Goal: Task Accomplishment & Management: Manage account settings

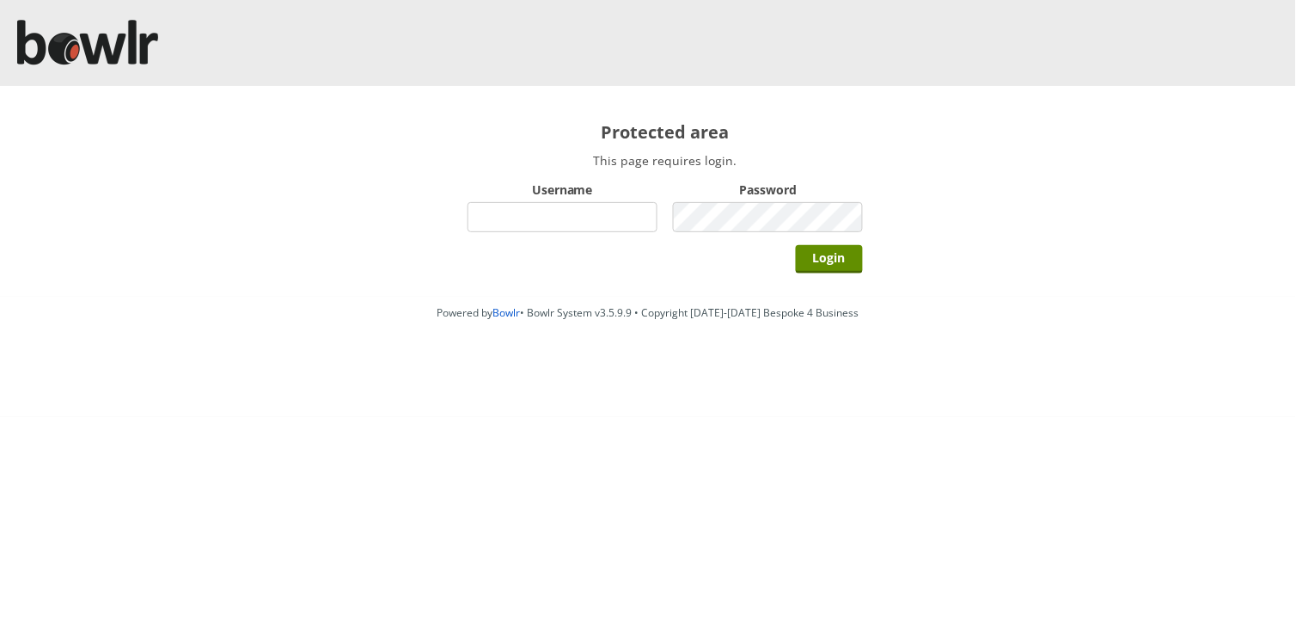
click at [530, 225] on input "Username" at bounding box center [563, 217] width 190 height 30
type input "Director"
click at [796, 245] on input "Login" at bounding box center [829, 259] width 67 height 28
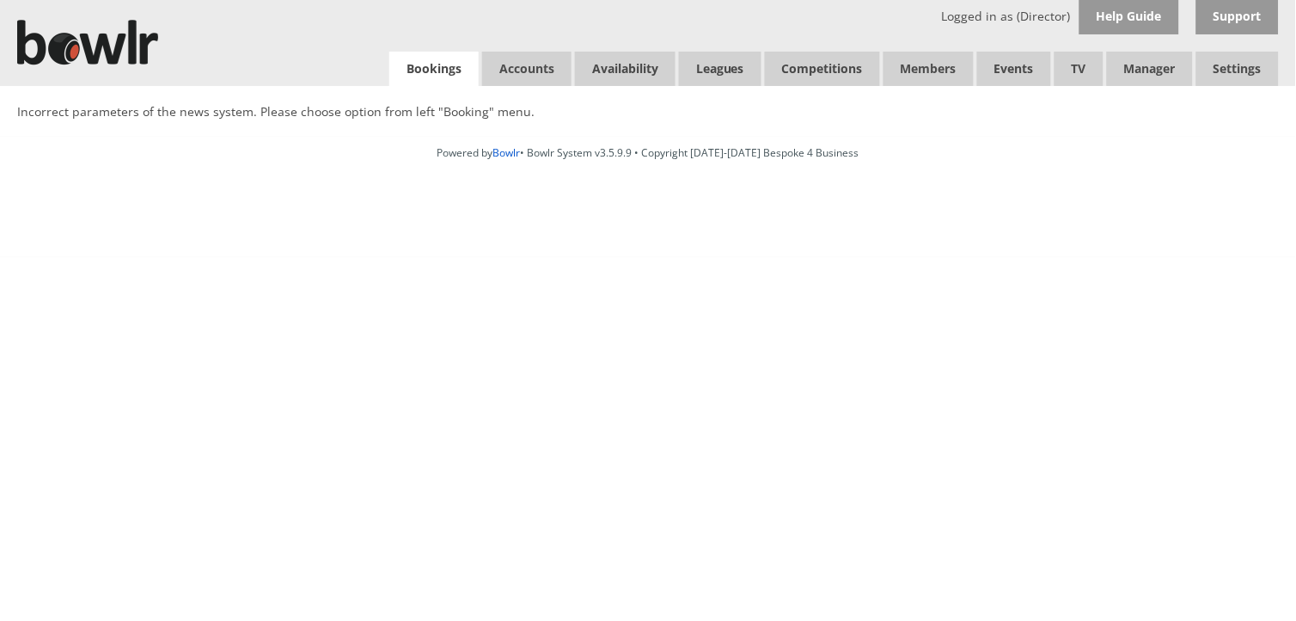
click at [434, 72] on link "Bookings" at bounding box center [433, 69] width 89 height 35
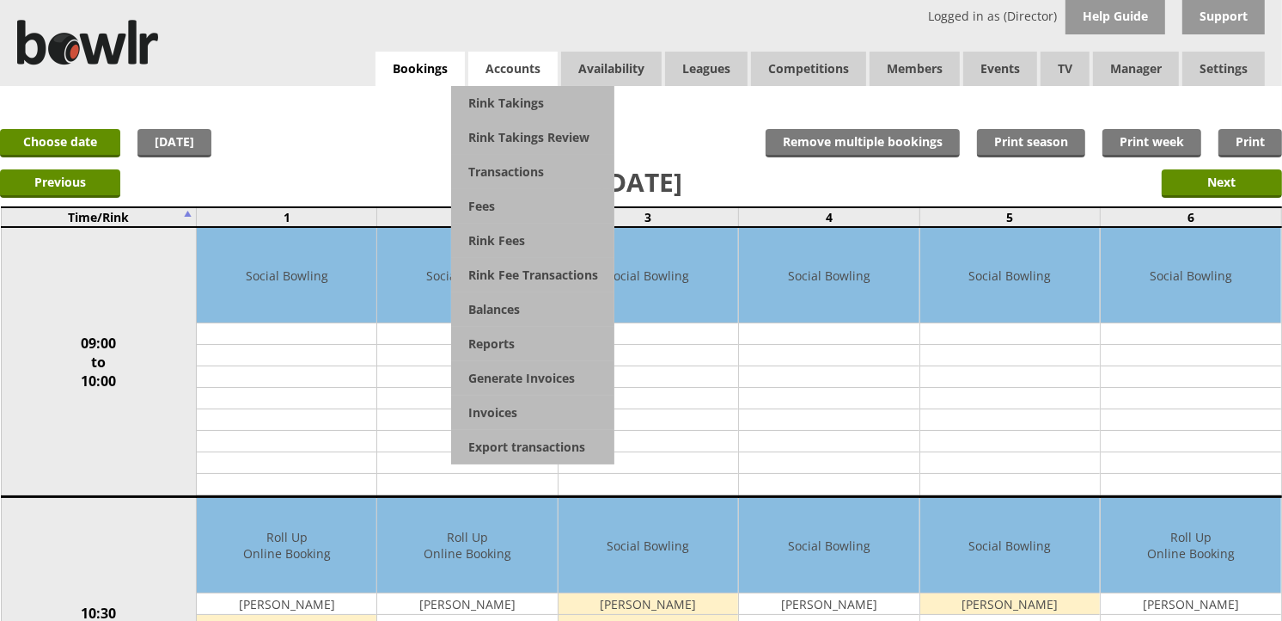
click at [529, 72] on span "Accounts" at bounding box center [512, 69] width 89 height 34
click at [540, 314] on link "Balances" at bounding box center [532, 309] width 163 height 34
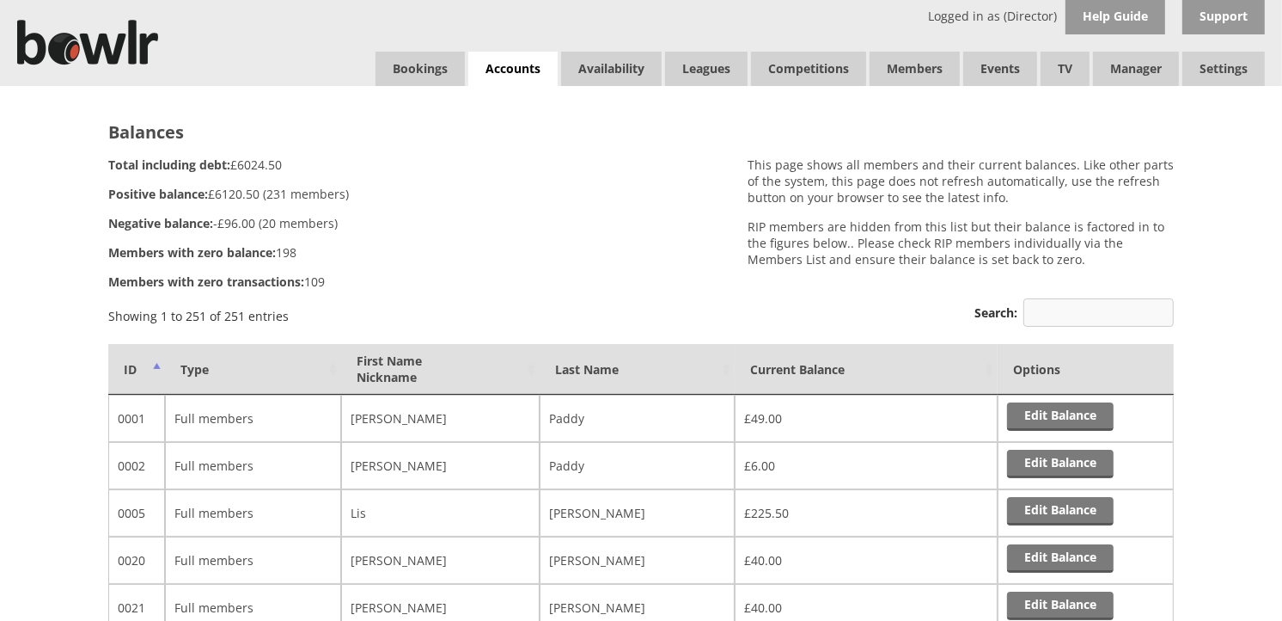
click at [1034, 306] on input "Search:" at bounding box center [1099, 312] width 150 height 28
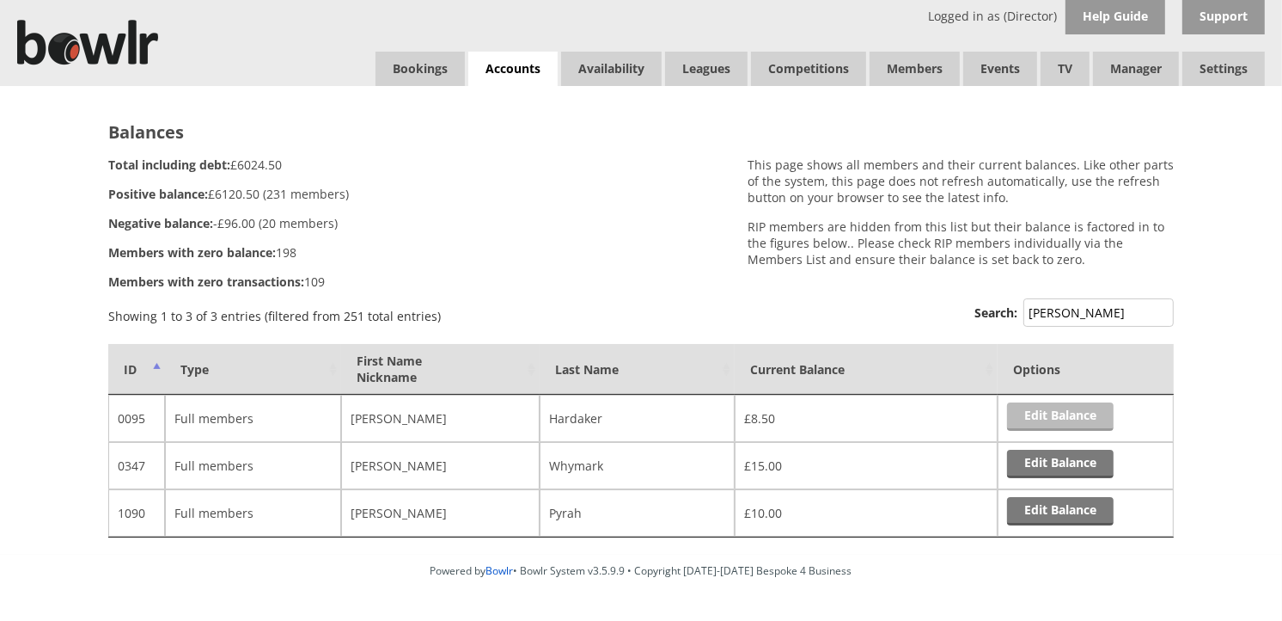
type input "[PERSON_NAME]"
click at [1037, 417] on link "Edit Balance" at bounding box center [1060, 416] width 107 height 28
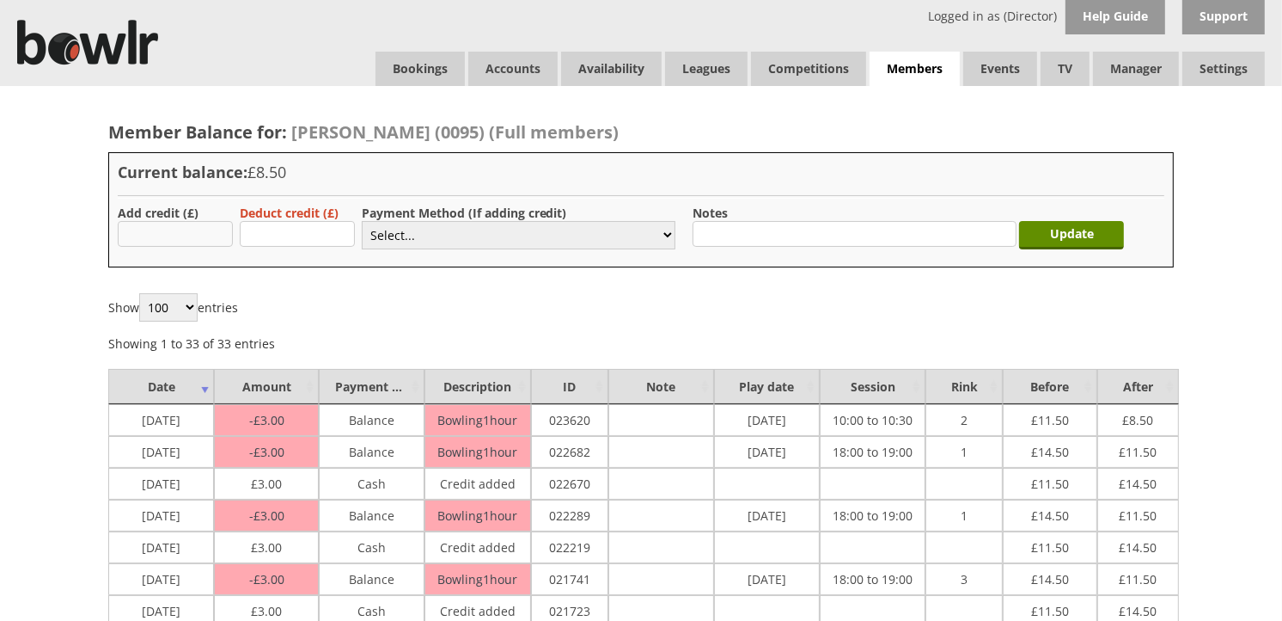
click at [221, 241] on input "text" at bounding box center [175, 234] width 115 height 26
type input "10.00"
click at [672, 230] on select "Select... Cash Card Cheque Bank Transfer Other Member Card Gift Voucher Balance" at bounding box center [519, 235] width 314 height 28
select select "1"
click at [362, 221] on select "Select... Cash Card Cheque Bank Transfer Other Member Card Gift Voucher Balance" at bounding box center [519, 235] width 314 height 28
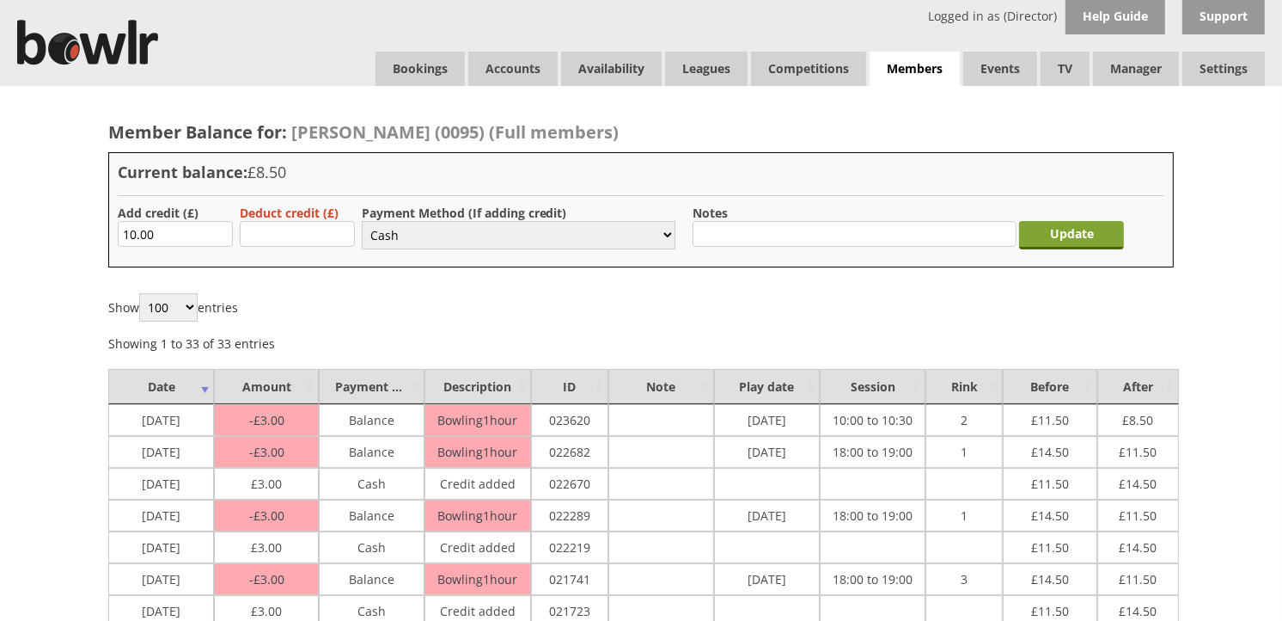
click at [1040, 237] on input "Update" at bounding box center [1071, 235] width 105 height 28
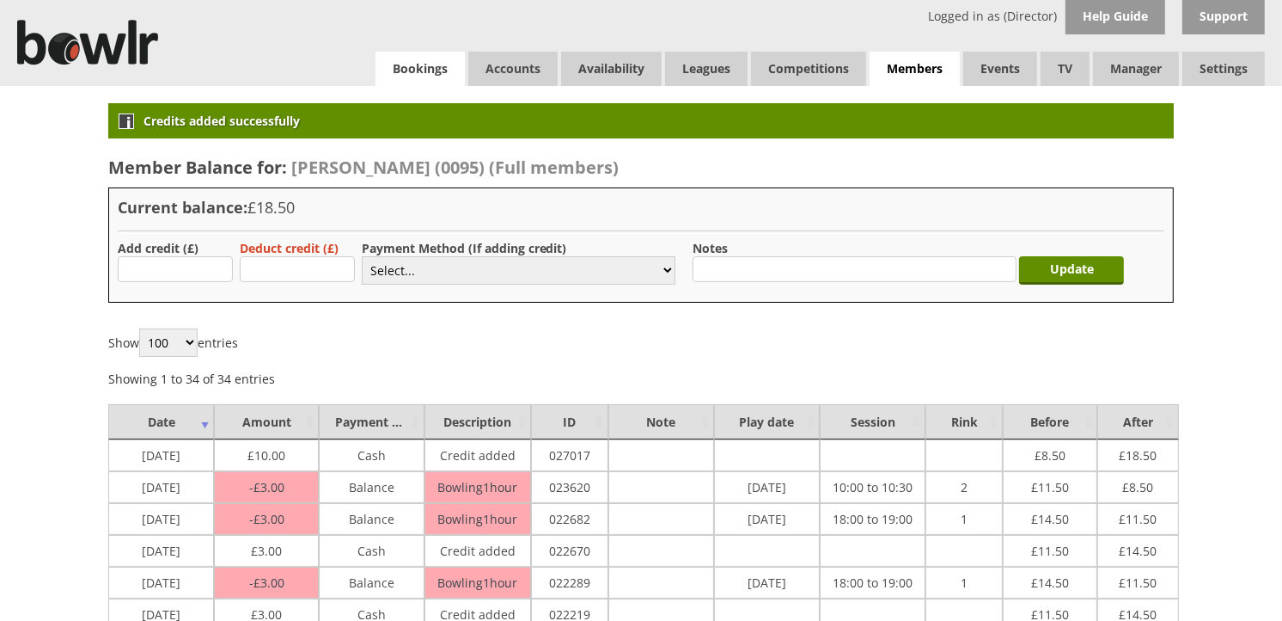
click at [419, 74] on link "Bookings" at bounding box center [420, 69] width 89 height 34
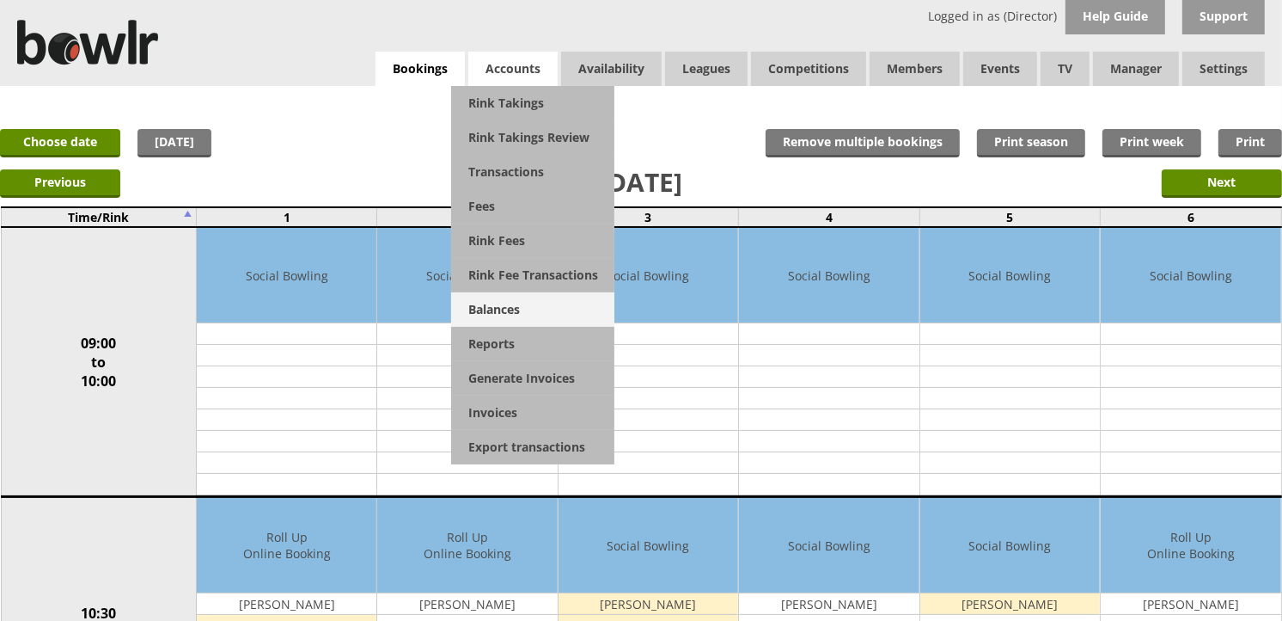
click at [505, 310] on link "Balances" at bounding box center [532, 309] width 163 height 34
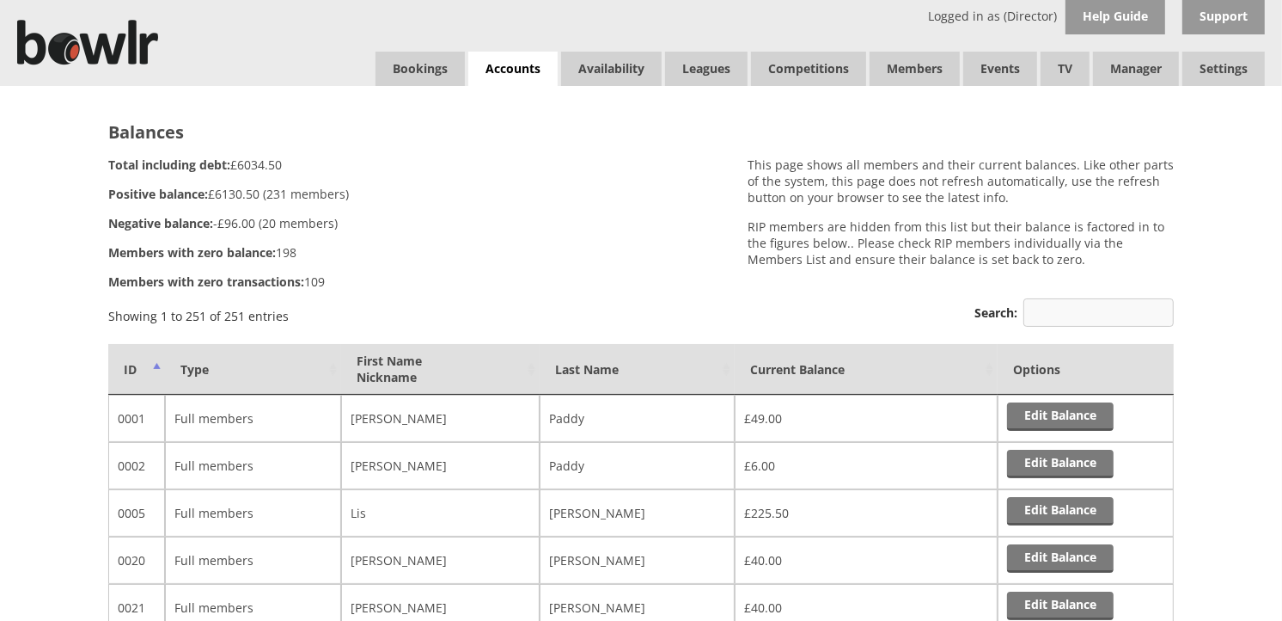
click at [1060, 302] on input "Search:" at bounding box center [1099, 312] width 150 height 28
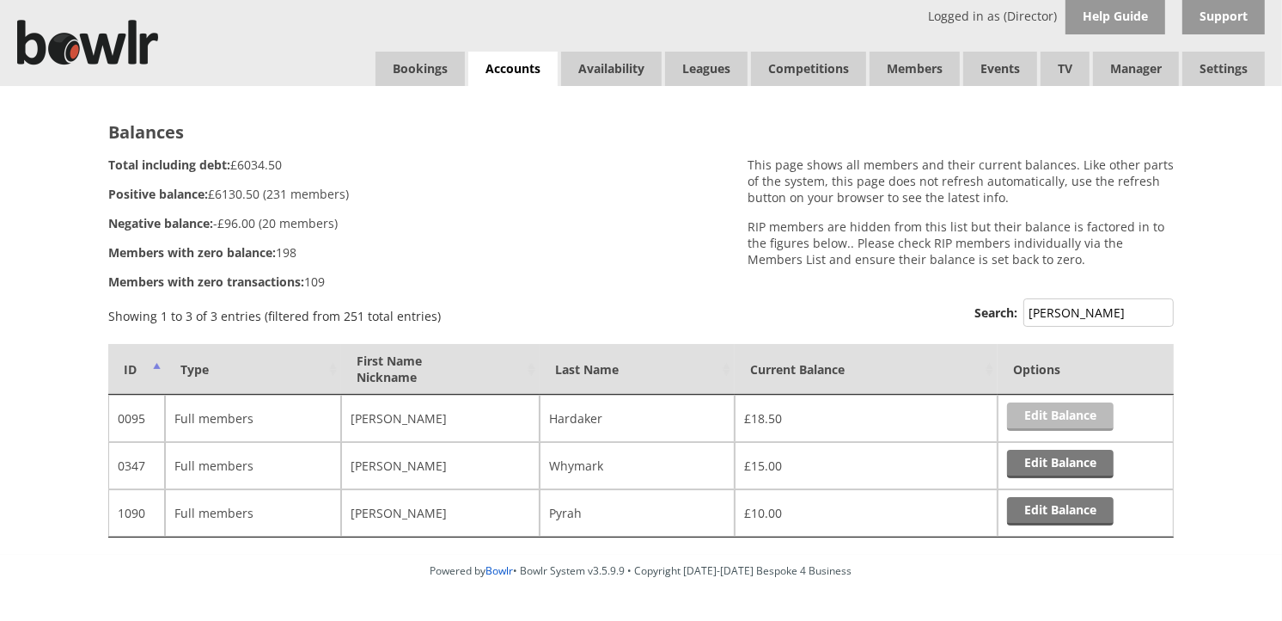
type input "[PERSON_NAME]"
click at [1066, 416] on link "Edit Balance" at bounding box center [1060, 416] width 107 height 28
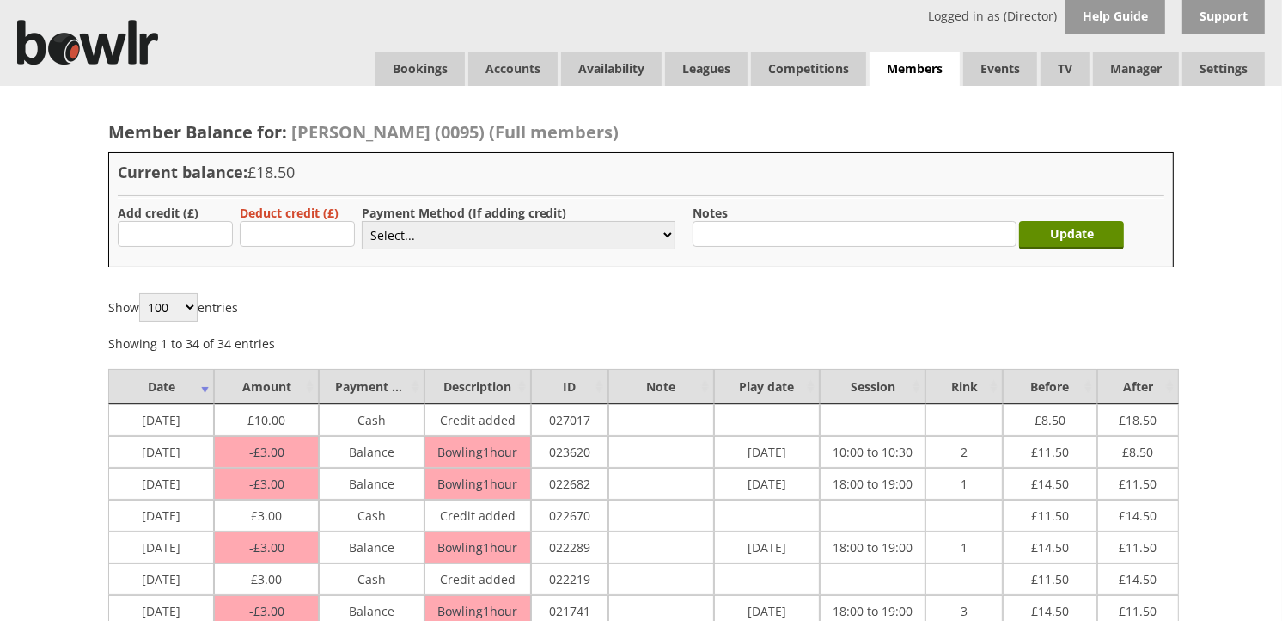
click at [436, 415] on td "Credit added" at bounding box center [478, 420] width 106 height 32
click at [301, 230] on input "text" at bounding box center [297, 234] width 115 height 26
type input "5"
click at [669, 242] on select "Select... Cash Card Cheque Bank Transfer Other Member Card Gift Voucher Balance" at bounding box center [519, 235] width 314 height 28
select select "1"
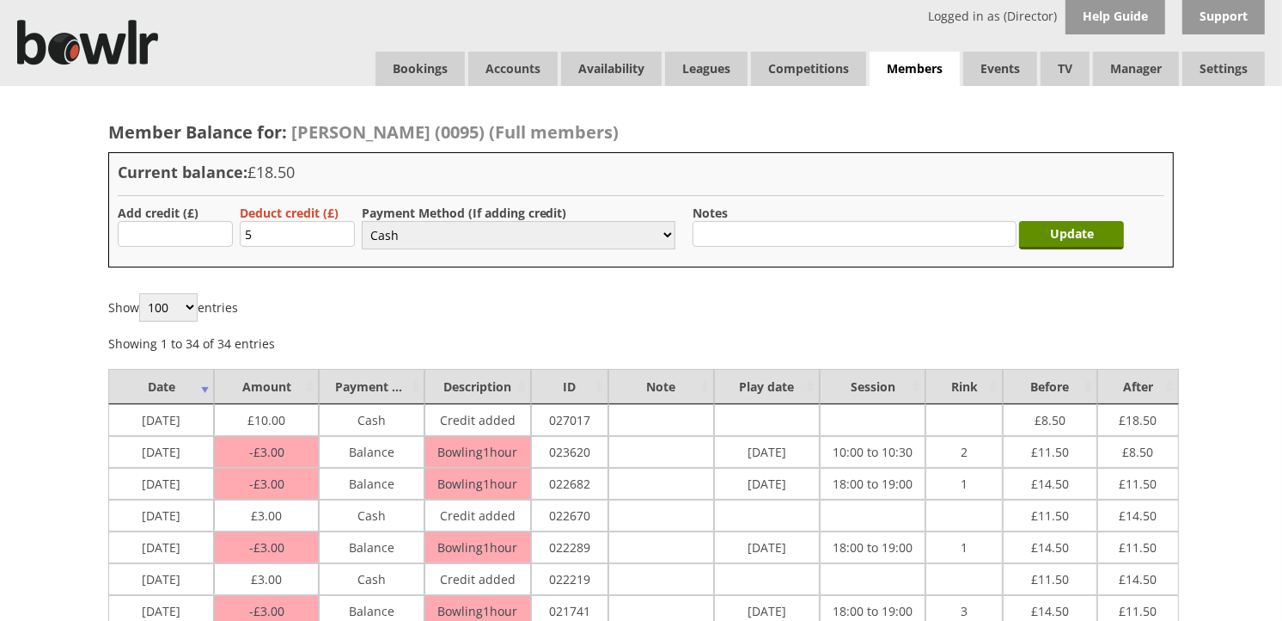
click at [362, 221] on select "Select... Cash Card Cheque Bank Transfer Other Member Card Gift Voucher Balance" at bounding box center [519, 235] width 314 height 28
click at [1075, 236] on input "Update" at bounding box center [1071, 235] width 105 height 28
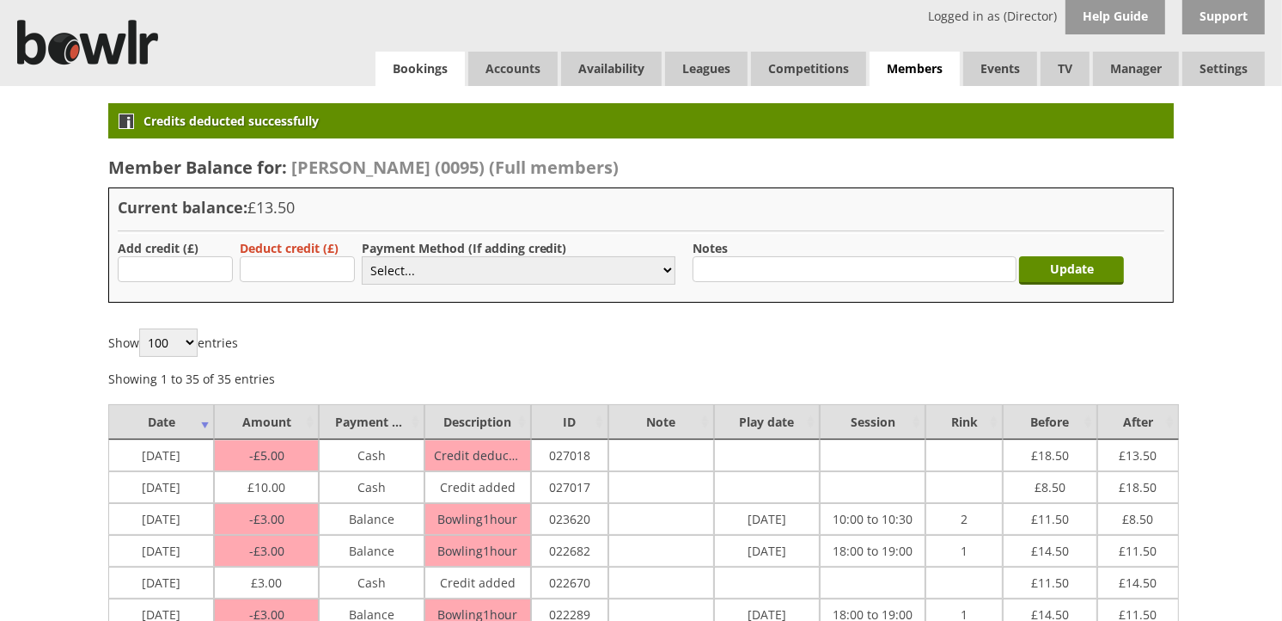
click at [437, 71] on link "Bookings" at bounding box center [420, 69] width 89 height 34
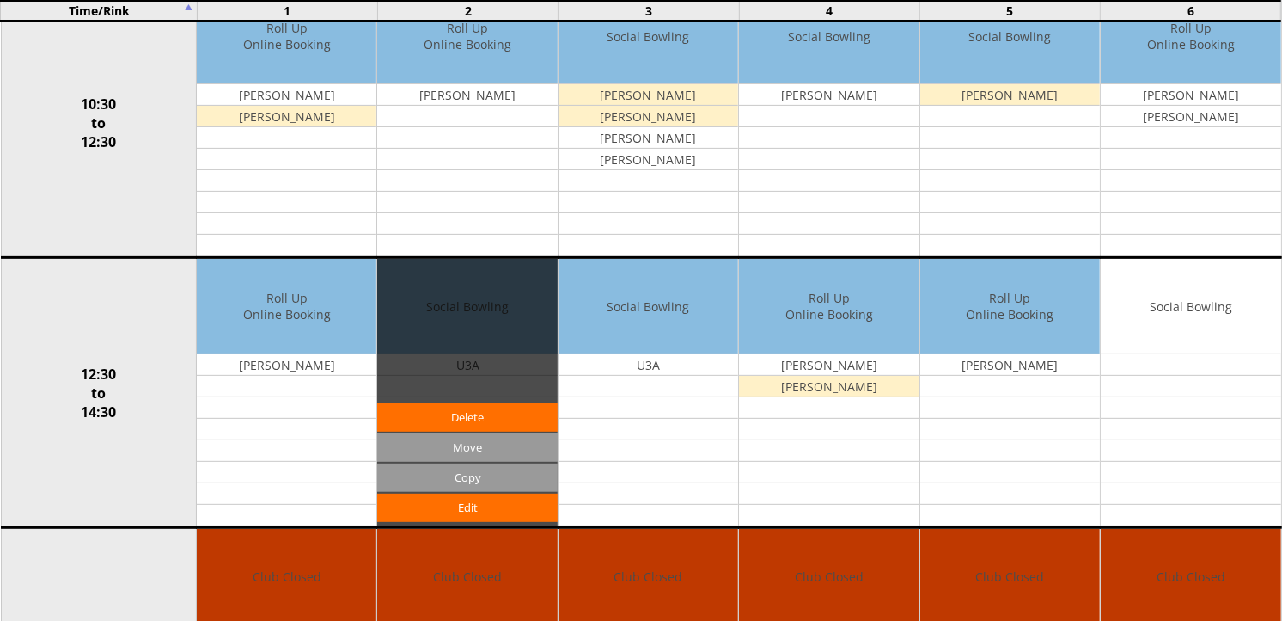
scroll to position [477, 0]
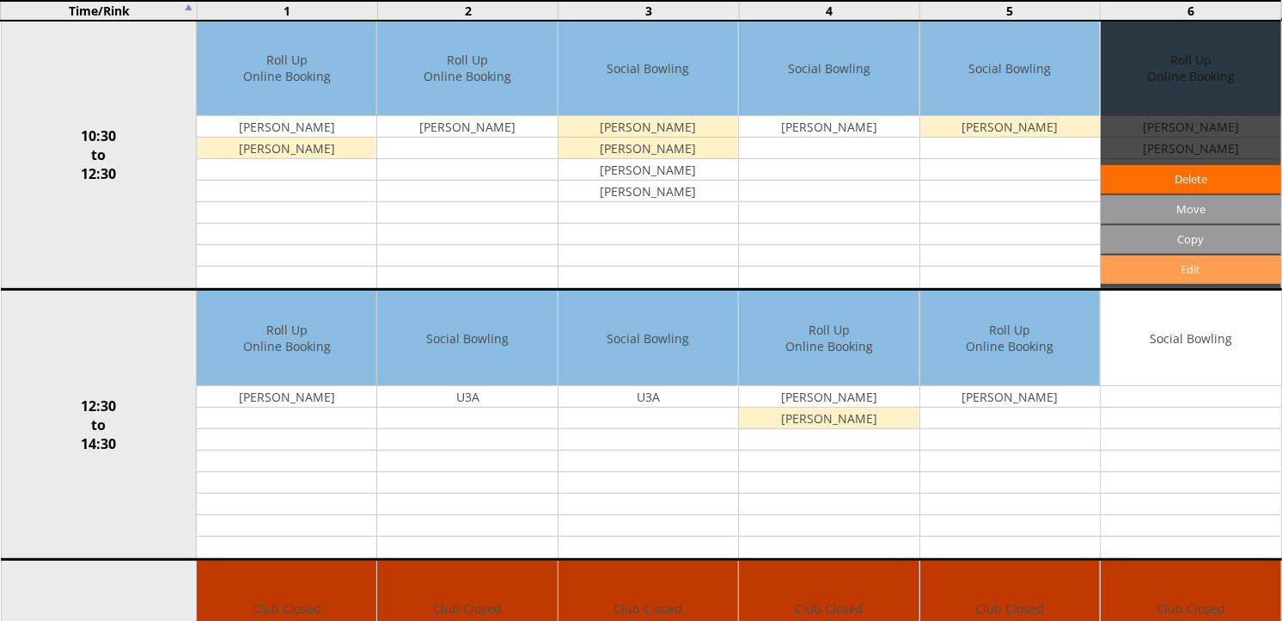
click at [1181, 268] on link "Edit" at bounding box center [1191, 269] width 180 height 28
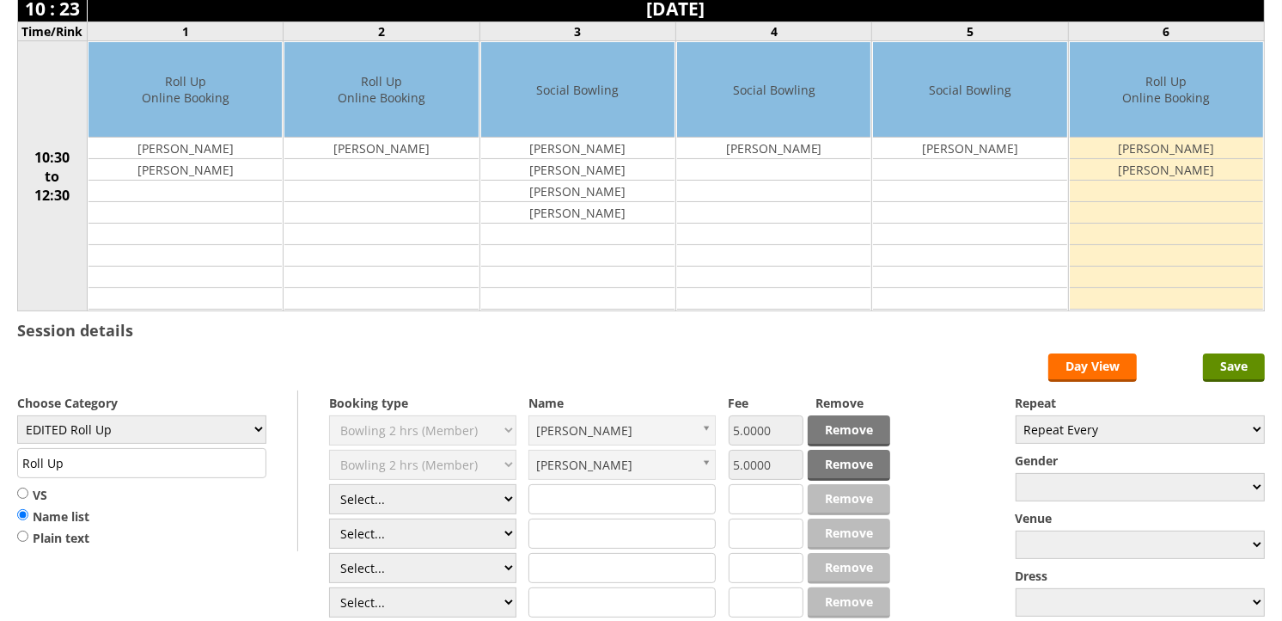
scroll to position [191, 0]
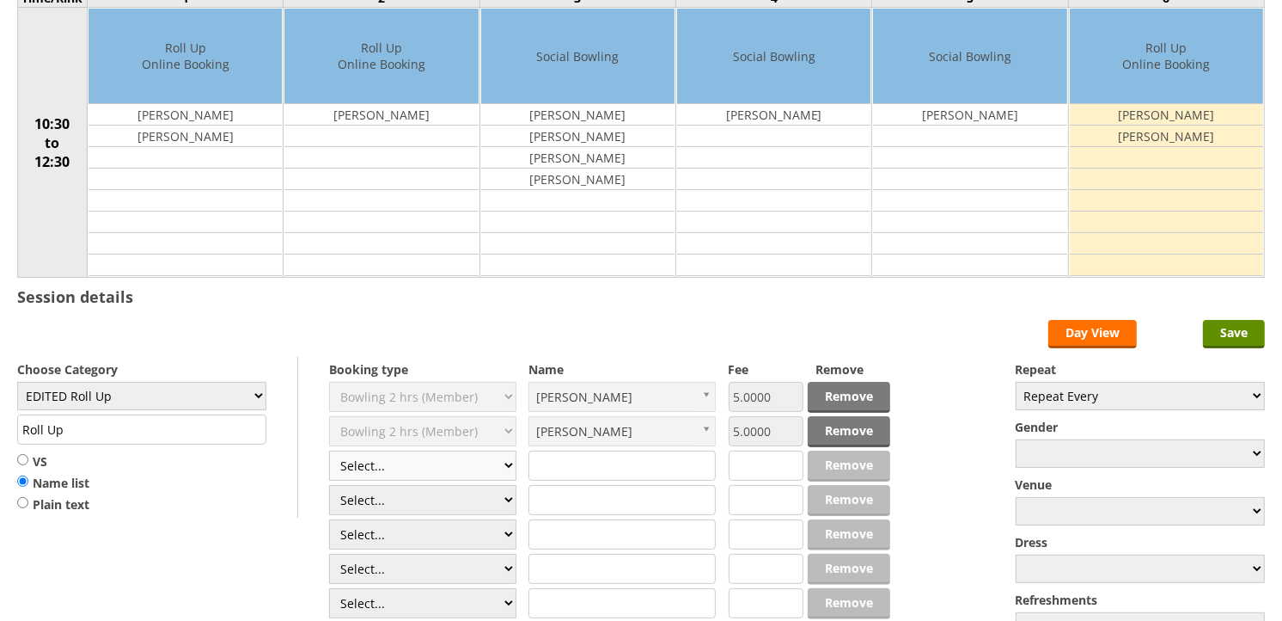
click at [512, 468] on select "Select... Club Competition (Member) Club Competition (Visitor) National (Member…" at bounding box center [422, 465] width 187 height 30
select select "1_49"
click at [329, 451] on select "Select... Club Competition (Member) Club Competition (Visitor) National (Member…" at bounding box center [422, 465] width 187 height 30
type input "EDITED Roll Up"
type input "1.0000"
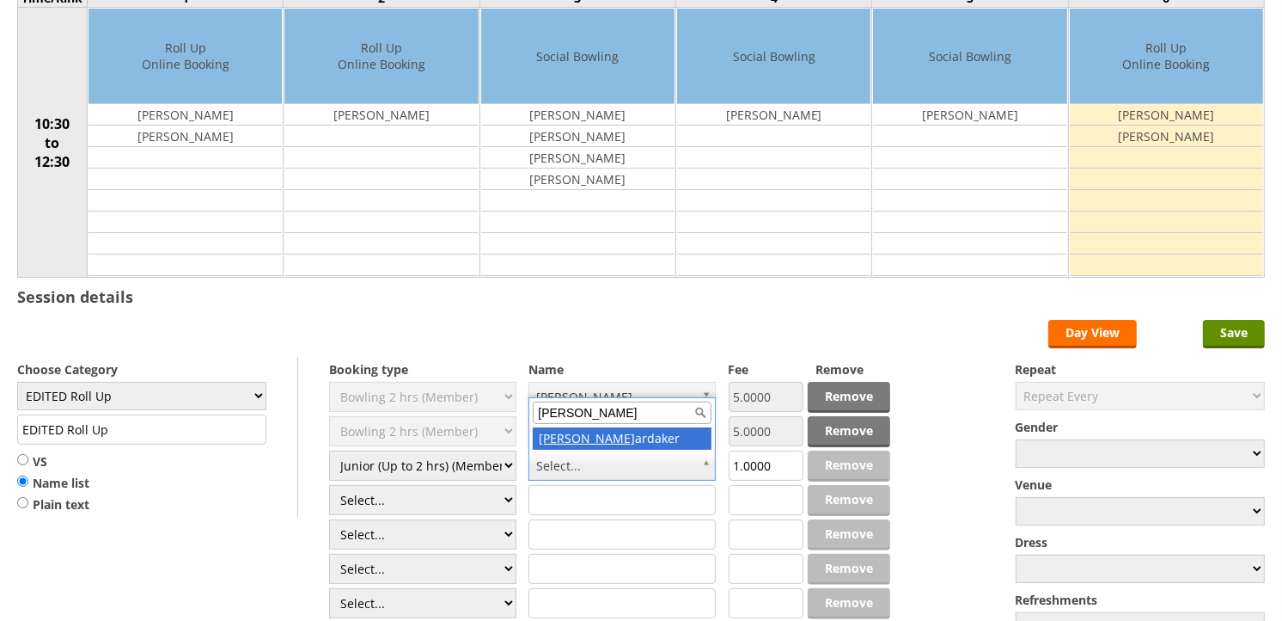
type input "Alan H"
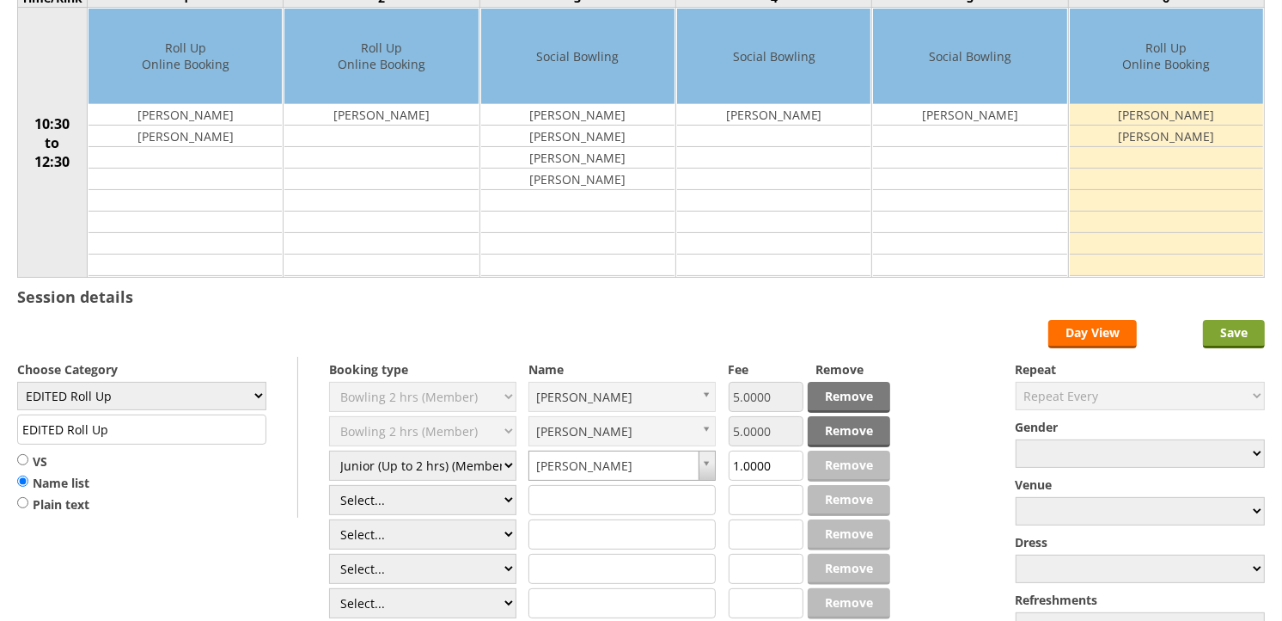
click at [1224, 327] on input "Save" at bounding box center [1234, 334] width 62 height 28
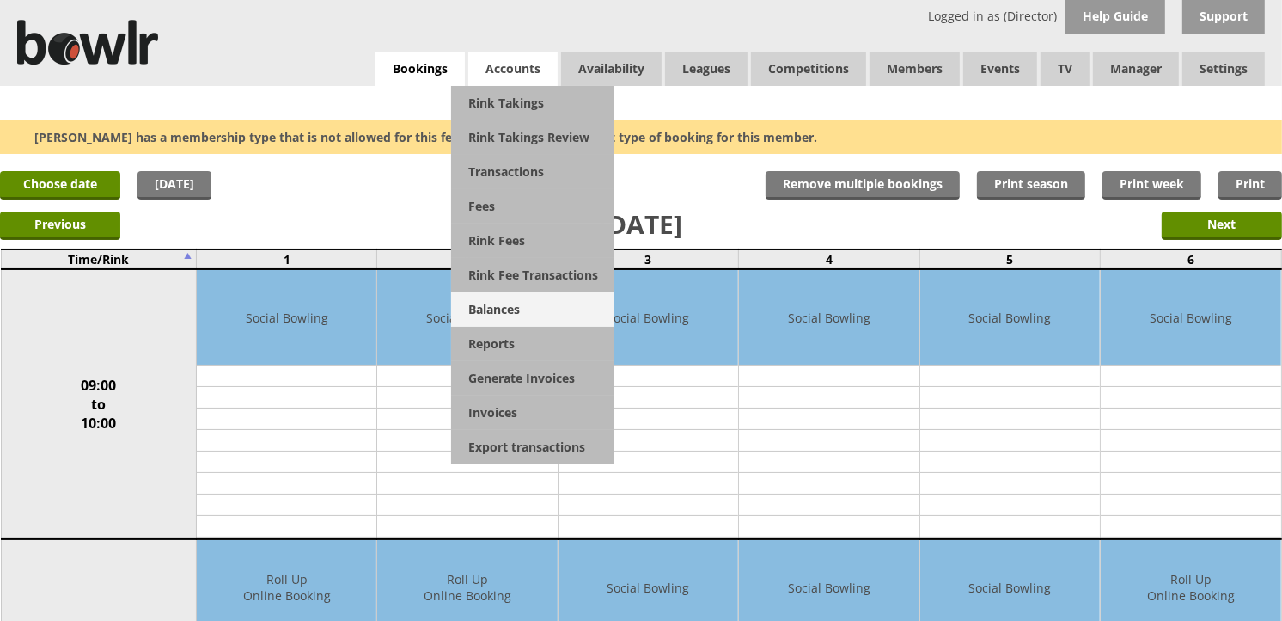
click at [508, 311] on link "Balances" at bounding box center [532, 309] width 163 height 34
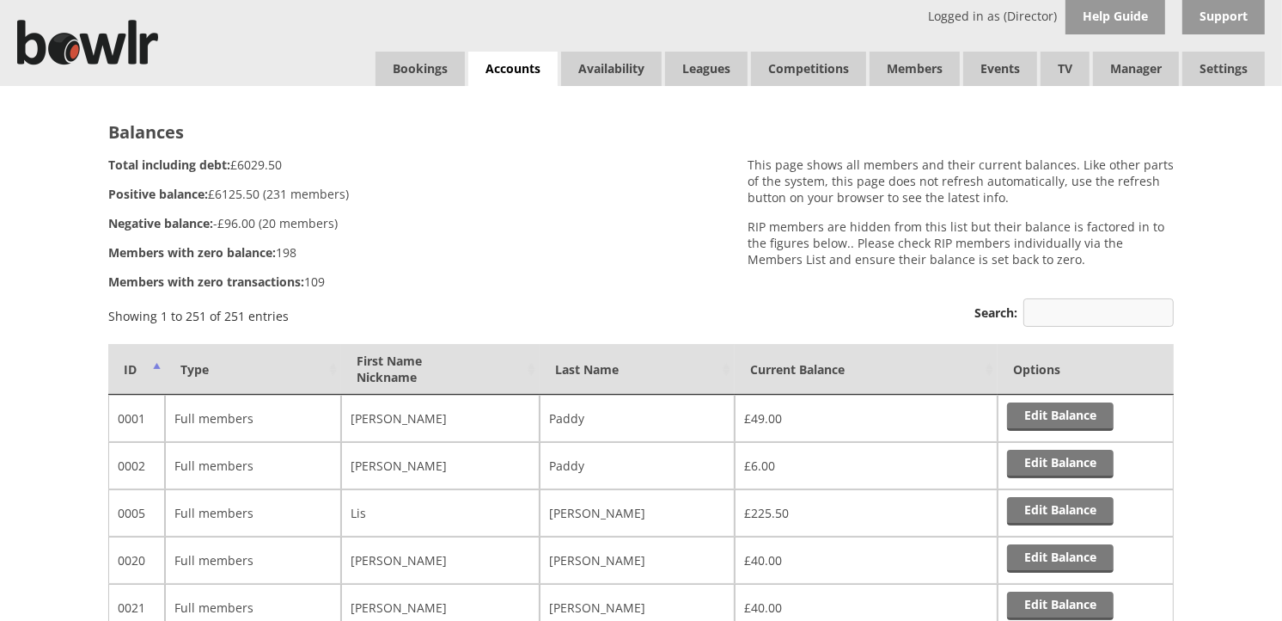
click at [1067, 305] on input "Search:" at bounding box center [1099, 312] width 150 height 28
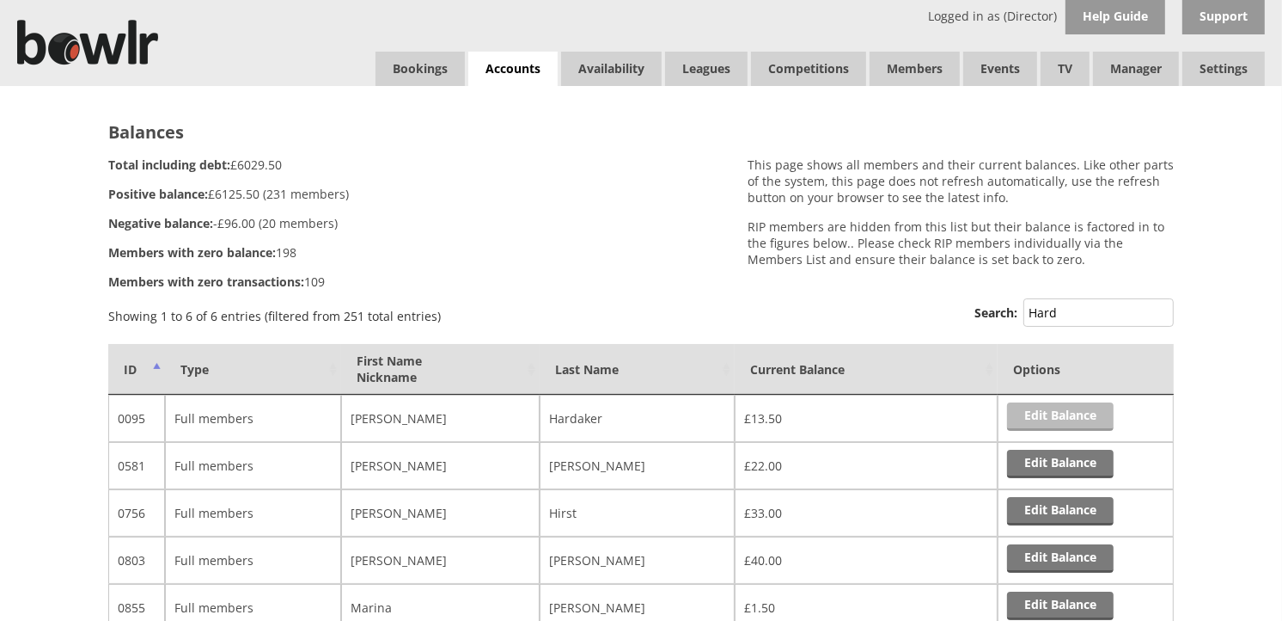
type input "Hard"
click at [1037, 423] on link "Edit Balance" at bounding box center [1060, 416] width 107 height 28
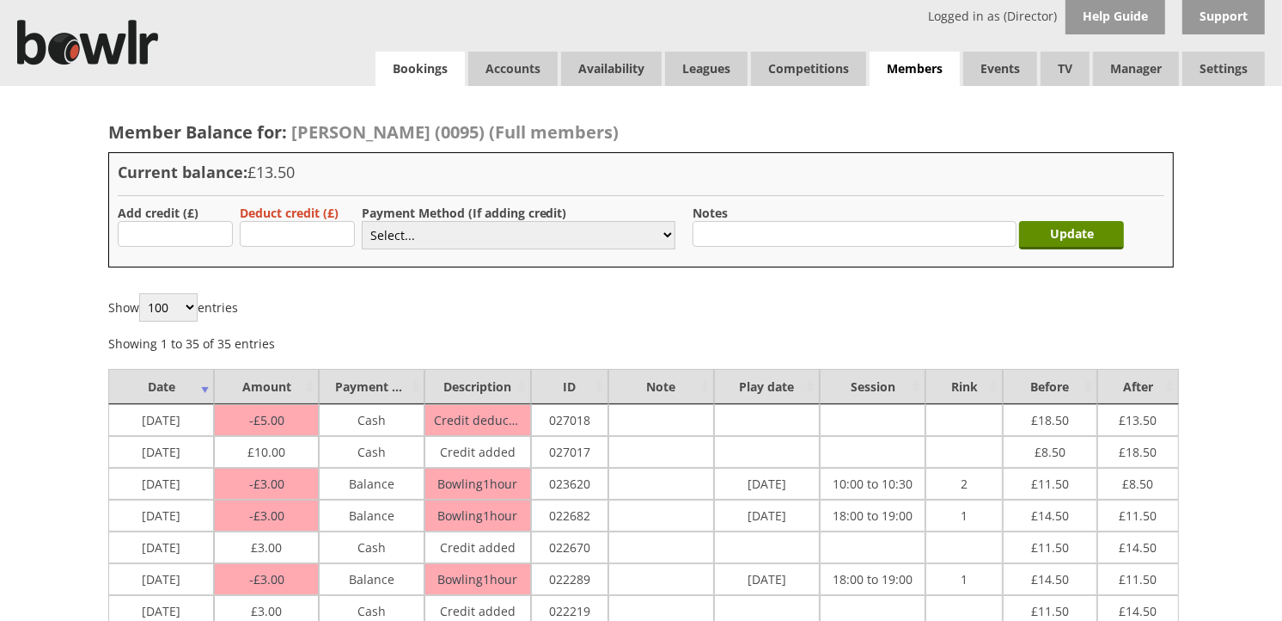
click at [435, 73] on link "Bookings" at bounding box center [420, 69] width 89 height 34
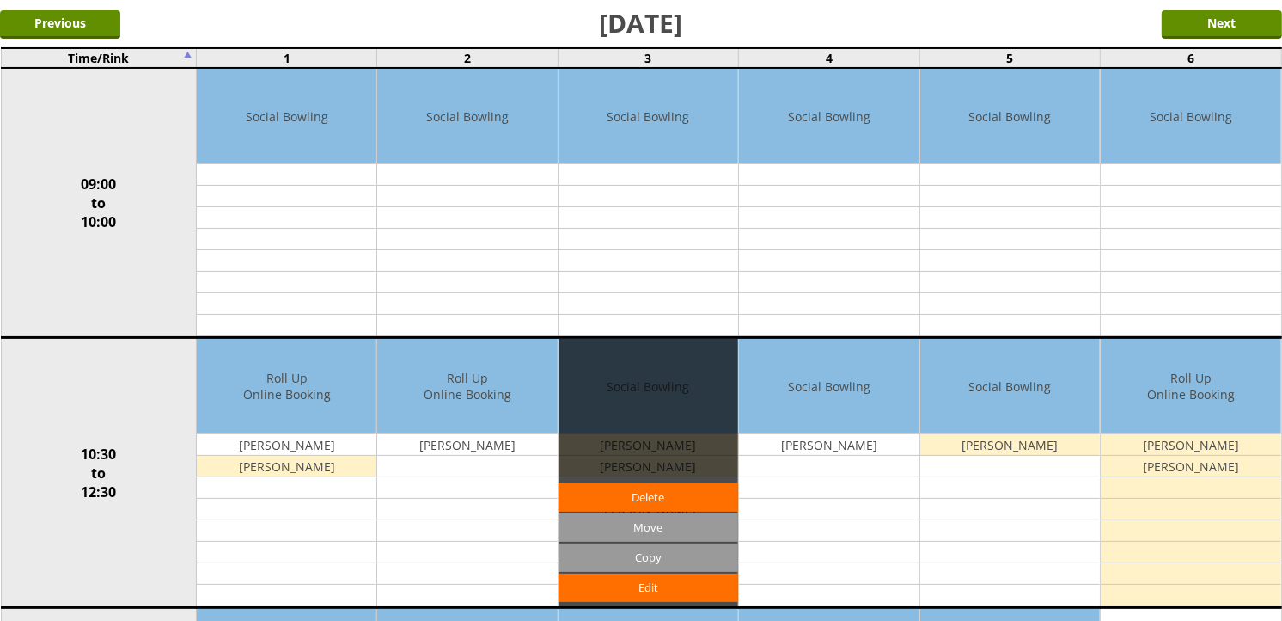
scroll to position [191, 0]
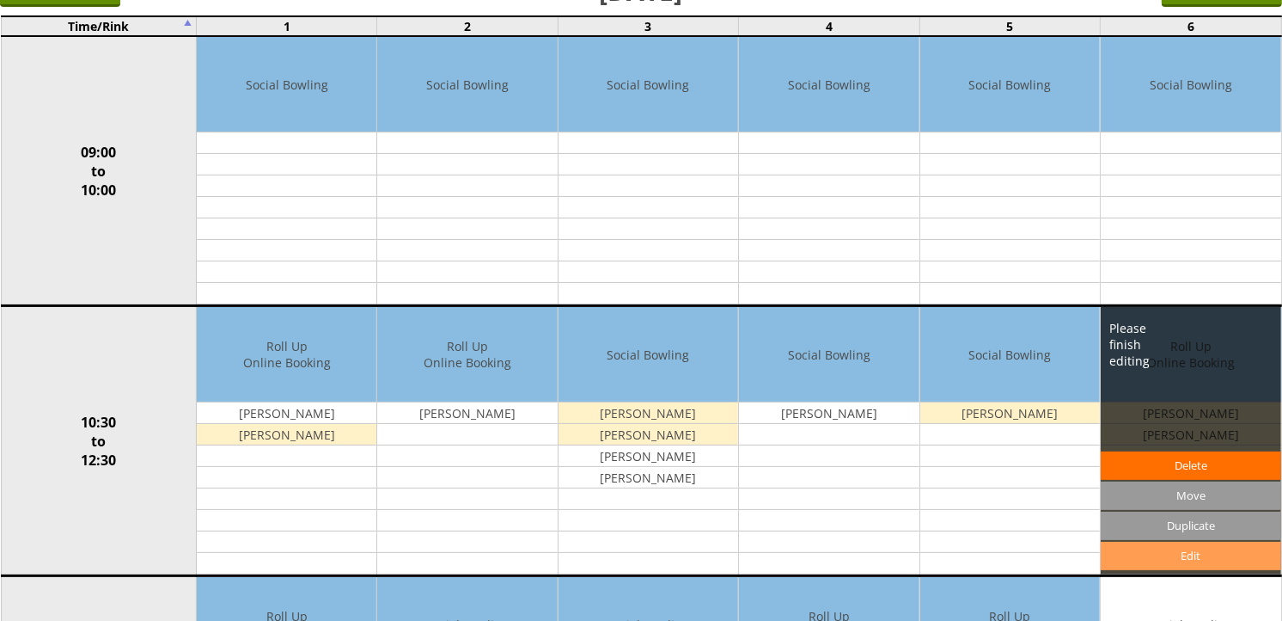
click at [1196, 550] on link "Edit" at bounding box center [1191, 556] width 180 height 28
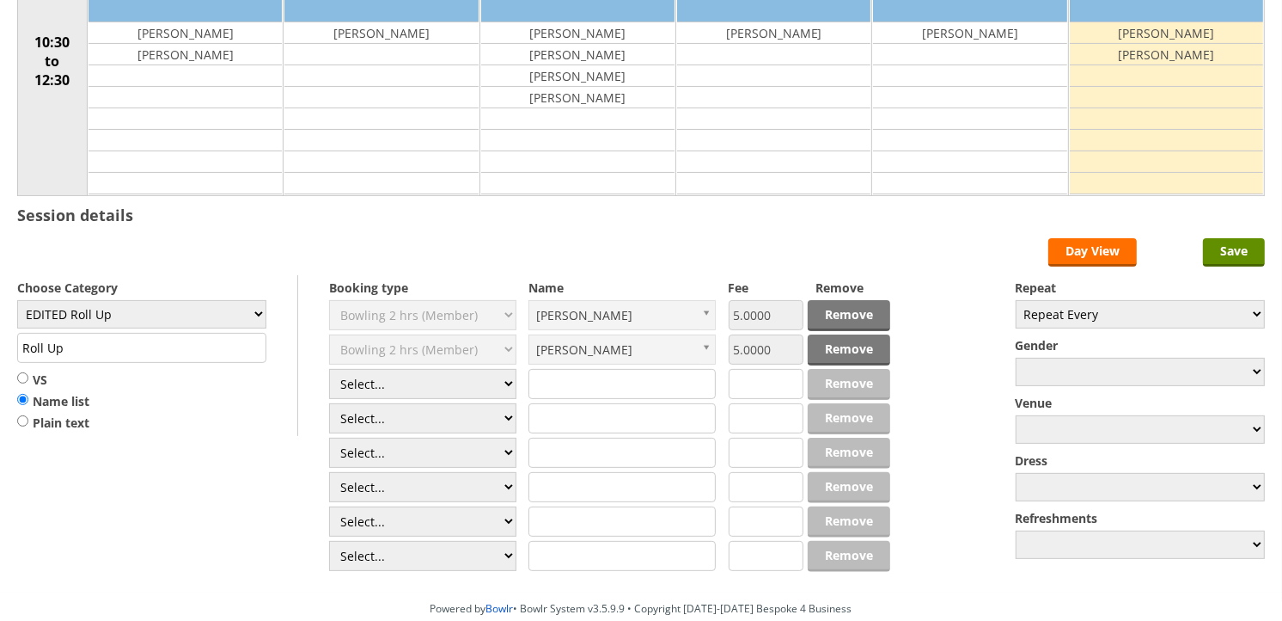
scroll to position [286, 0]
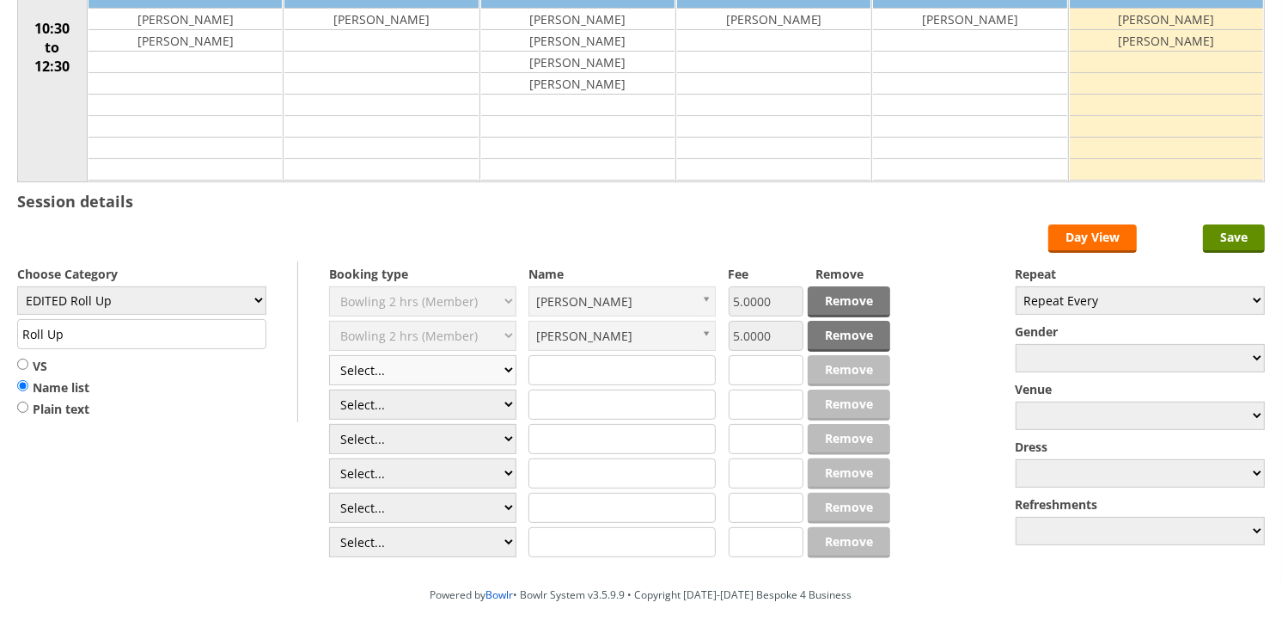
click at [505, 374] on select "Select... Club Competition (Member) Club Competition (Visitor) National (Member…" at bounding box center [422, 370] width 187 height 30
select select "1_50"
click at [329, 356] on select "Select... Club Competition (Member) Club Competition (Visitor) National (Member…" at bounding box center [422, 370] width 187 height 30
type input "EDITED Roll Up"
type input "5.0000"
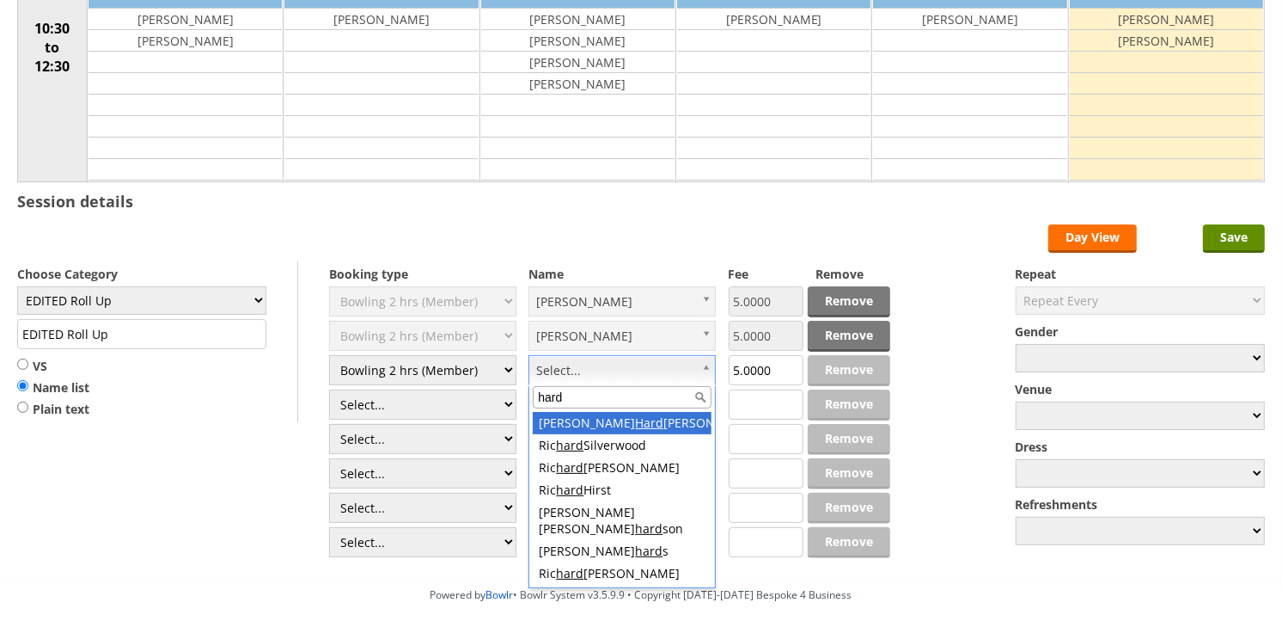
type input "hard"
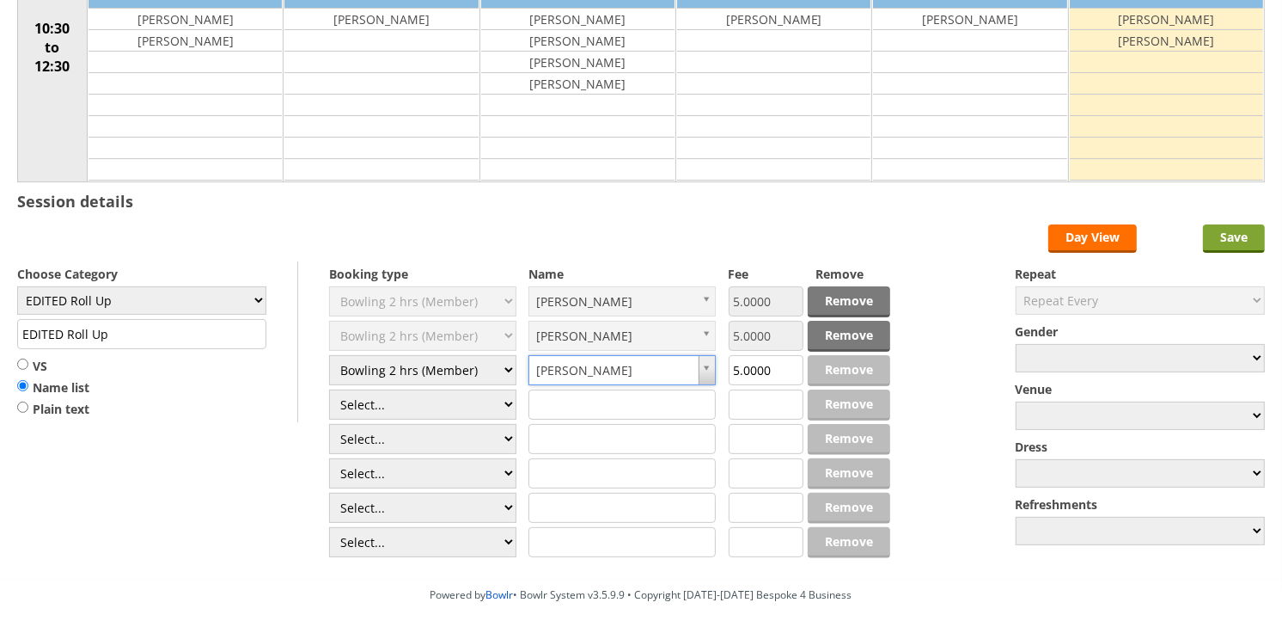
click at [1222, 241] on input "Save" at bounding box center [1234, 238] width 62 height 28
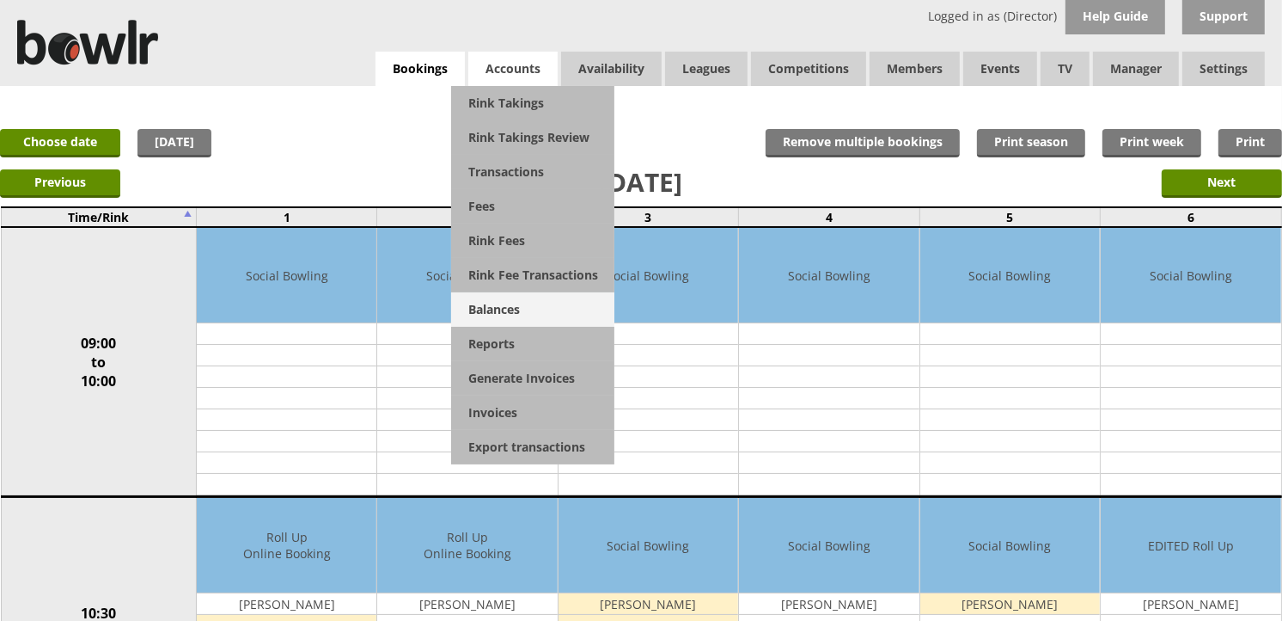
click at [499, 307] on link "Balances" at bounding box center [532, 309] width 163 height 34
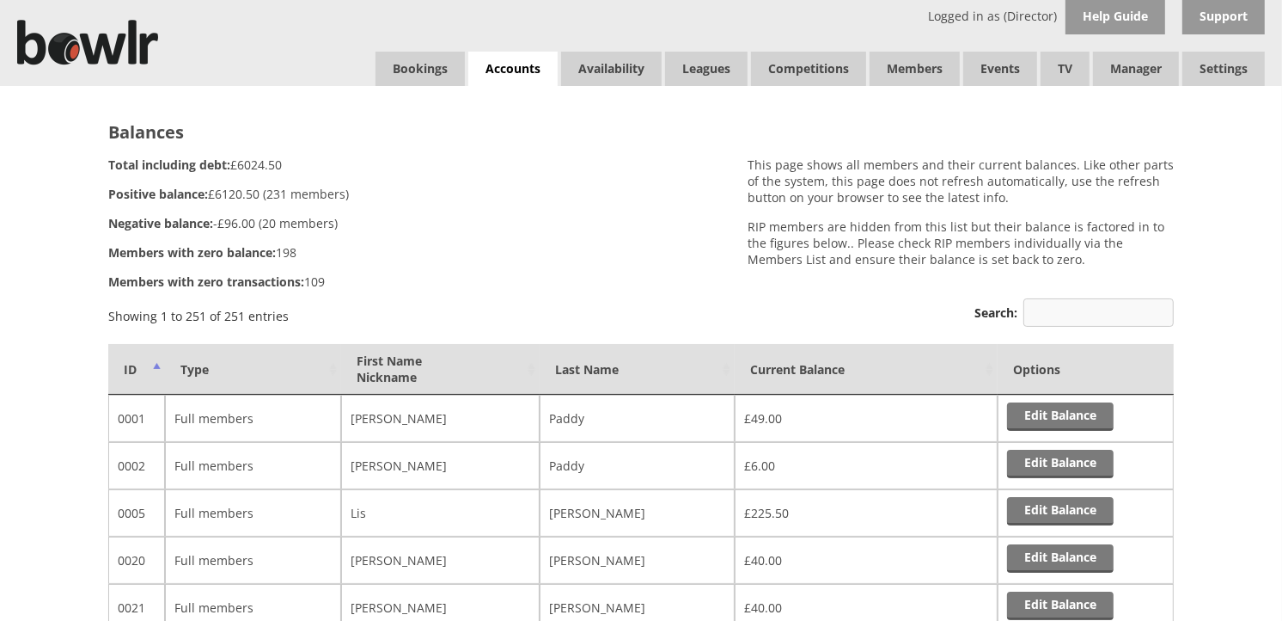
click at [1043, 303] on input "Search:" at bounding box center [1099, 312] width 150 height 28
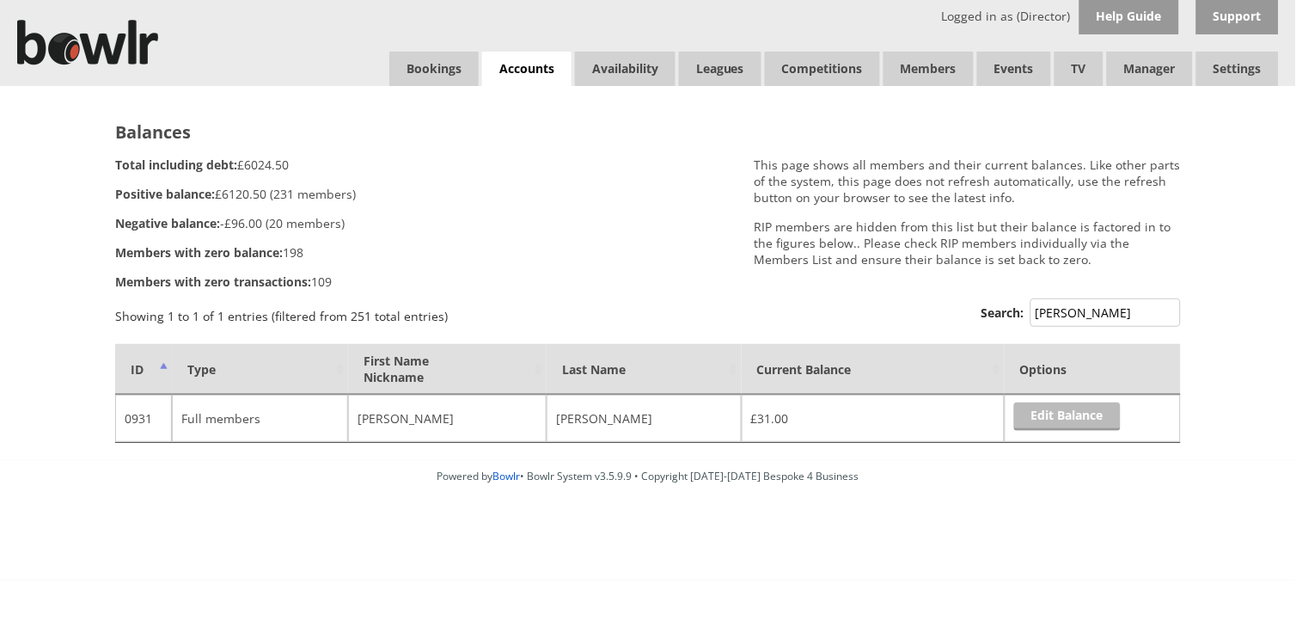
type input "Hunt"
click at [1042, 413] on link "Edit Balance" at bounding box center [1067, 416] width 107 height 28
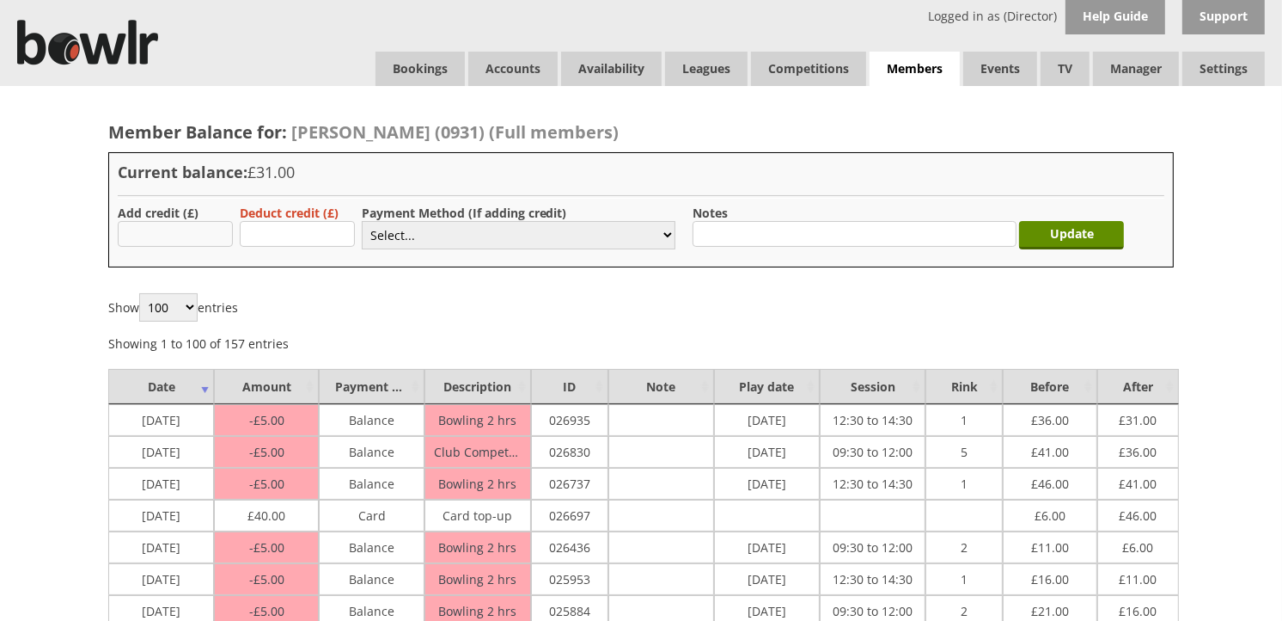
click at [213, 239] on input "text" at bounding box center [175, 234] width 115 height 26
type input "5.00"
click at [668, 238] on select "Select... Cash Card Cheque Bank Transfer Other Member Card Gift Voucher Balance" at bounding box center [519, 235] width 314 height 28
select select "1"
click at [362, 221] on select "Select... Cash Card Cheque Bank Transfer Other Member Card Gift Voucher Balance" at bounding box center [519, 235] width 314 height 28
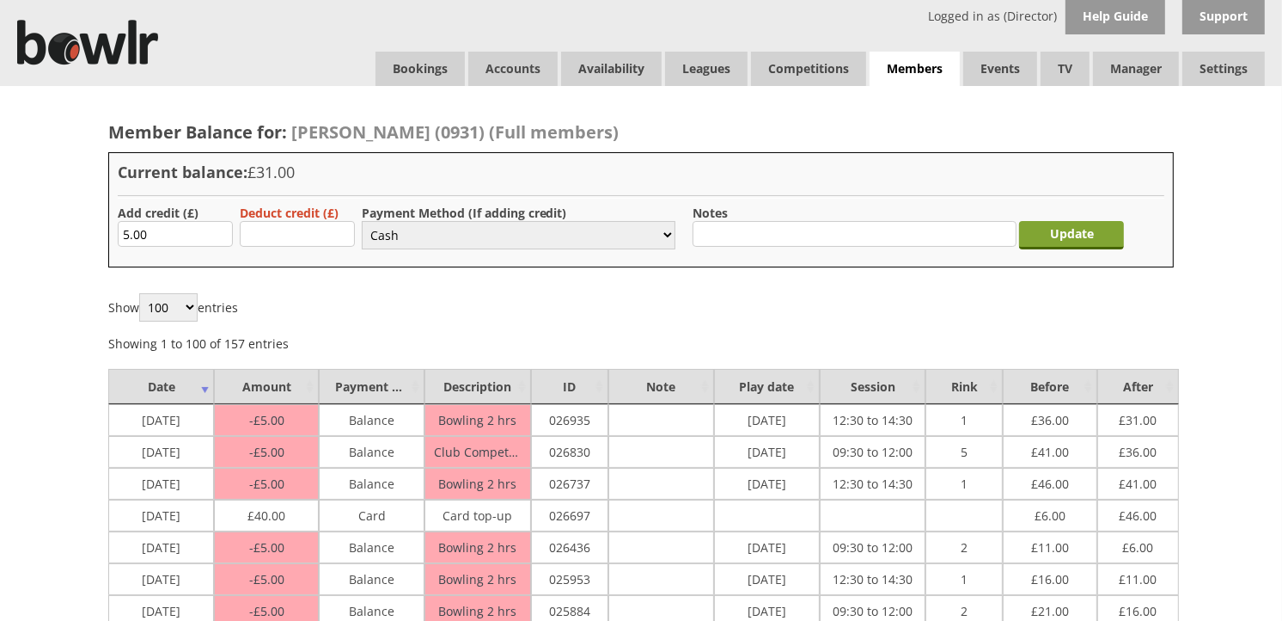
click at [1069, 242] on input "Update" at bounding box center [1071, 235] width 105 height 28
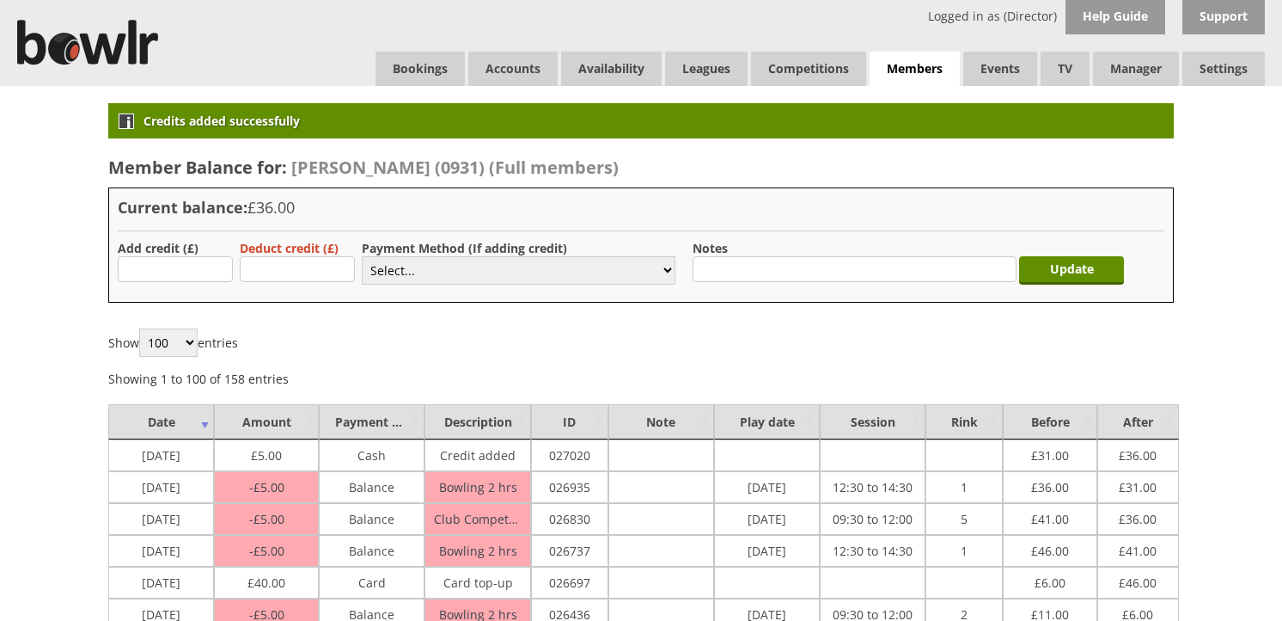
click at [436, 75] on link "Bookings" at bounding box center [420, 69] width 89 height 34
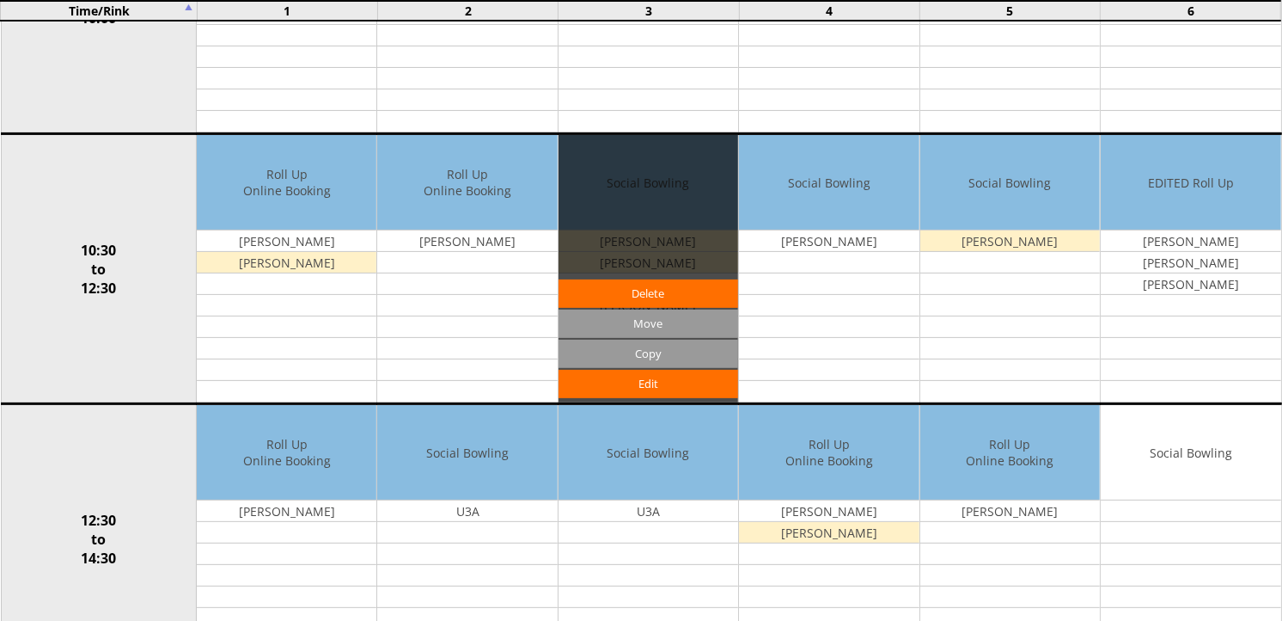
scroll to position [382, 0]
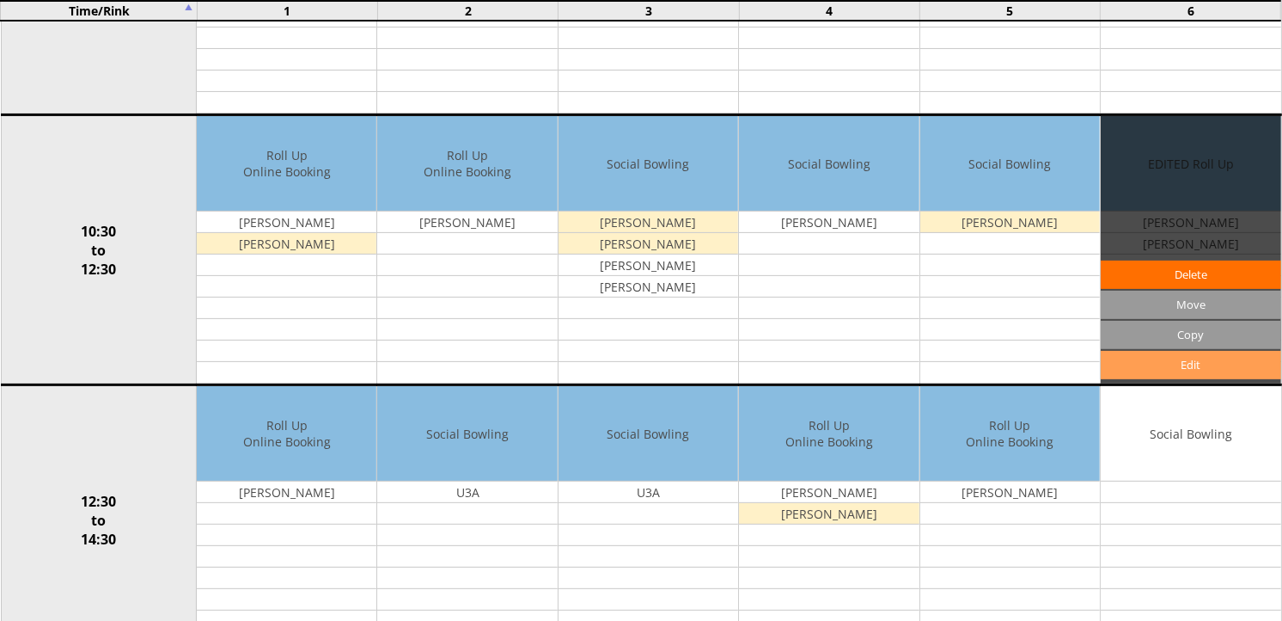
click at [1201, 363] on link "Edit" at bounding box center [1191, 365] width 180 height 28
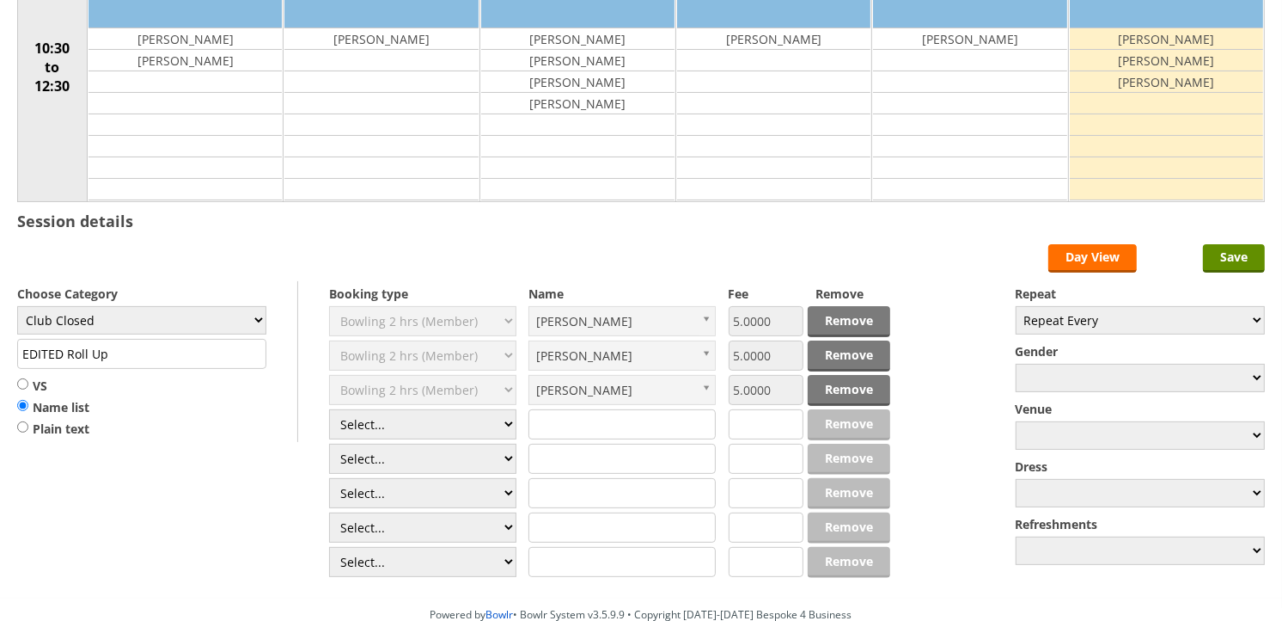
scroll to position [286, 0]
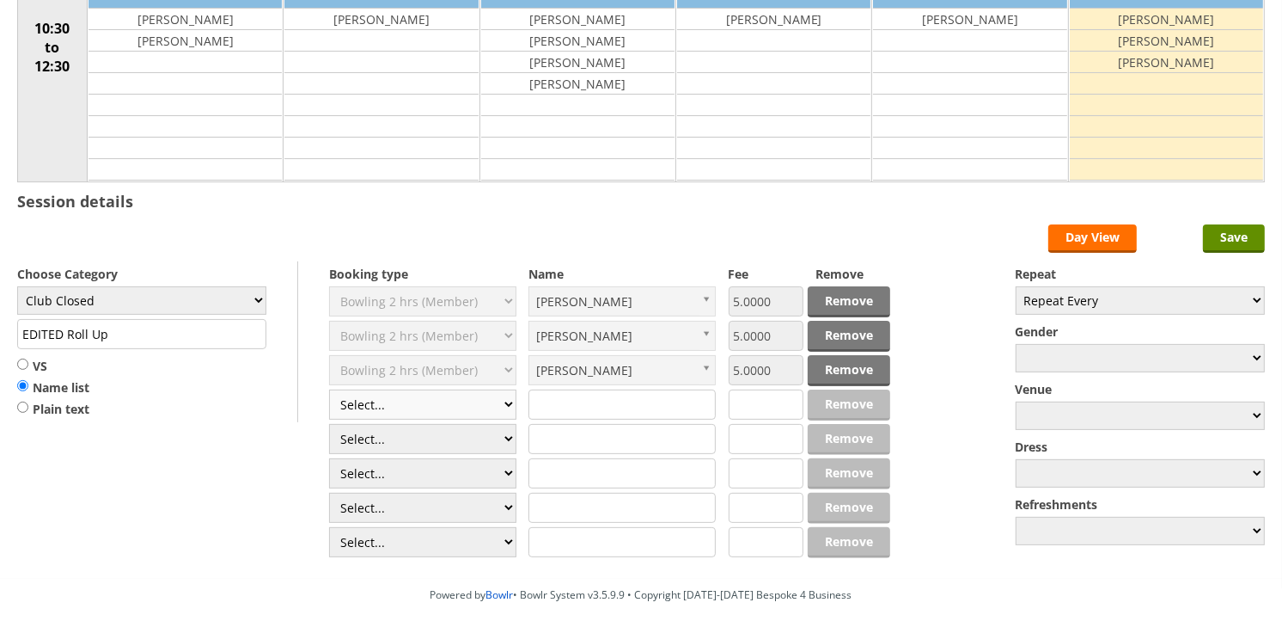
click at [511, 407] on select "Select... Club Competition (Member) Club Competition (Visitor) National (Member…" at bounding box center [422, 404] width 187 height 30
select select "1_49"
click at [329, 390] on select "Select... Club Competition (Member) Club Competition (Visitor) National (Member…" at bounding box center [422, 404] width 187 height 30
type input "Club Closed"
type input "1.0000"
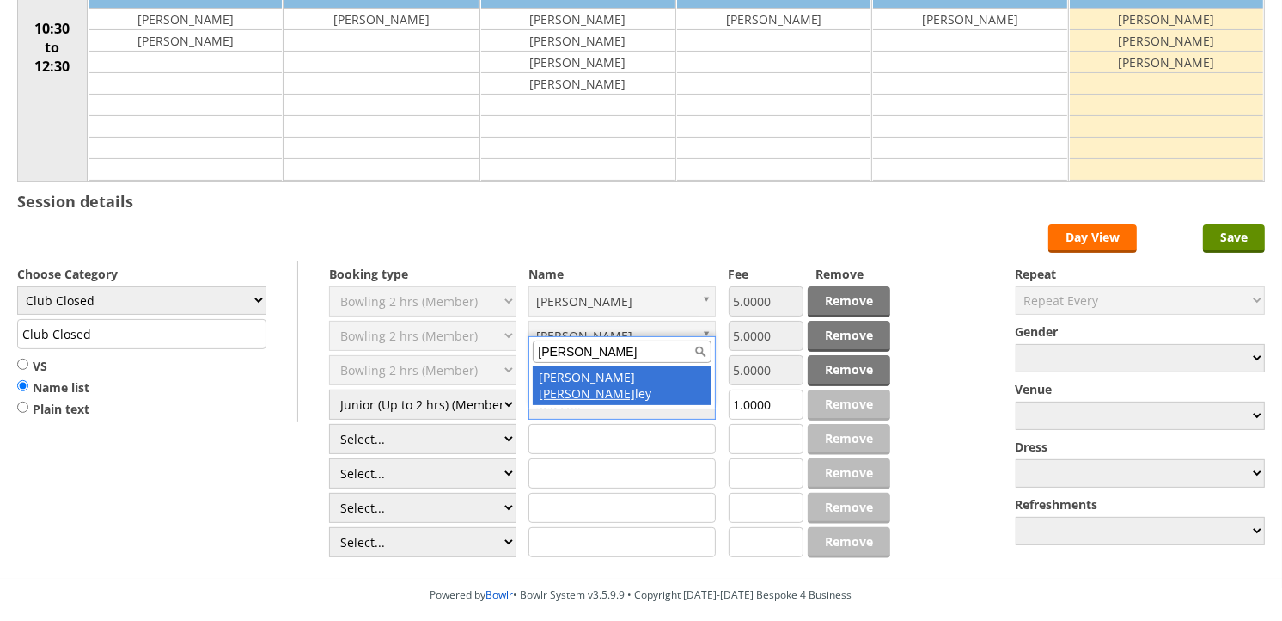
type input "Hunt"
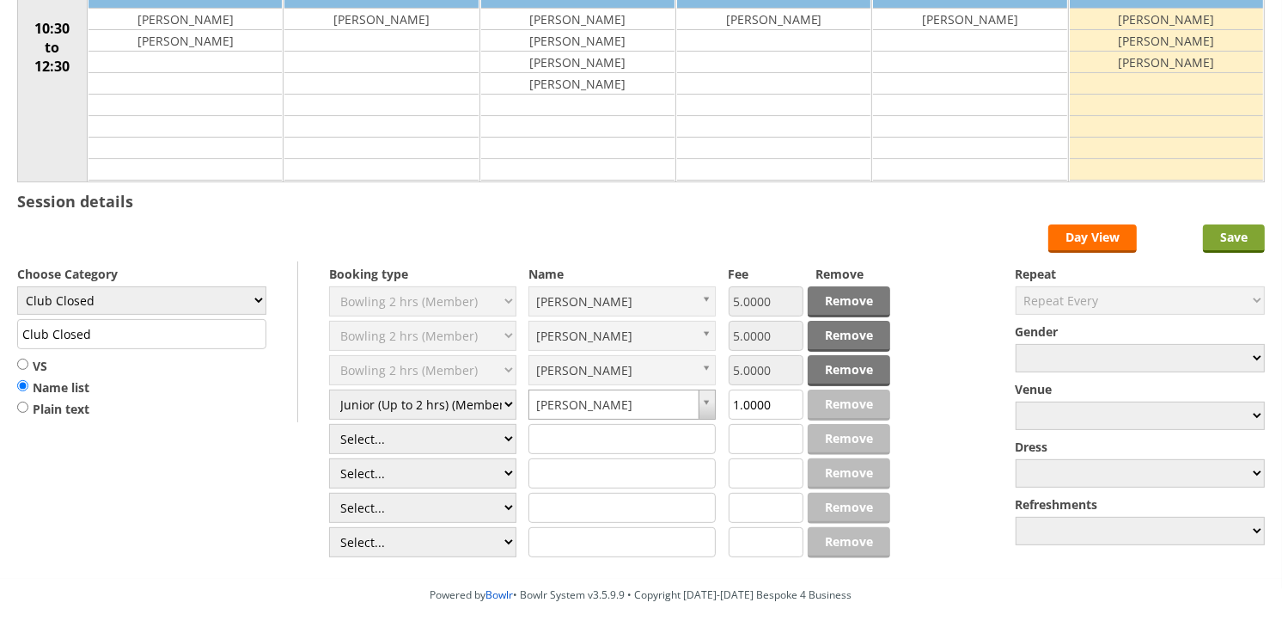
click at [1239, 235] on input "Save" at bounding box center [1234, 238] width 62 height 28
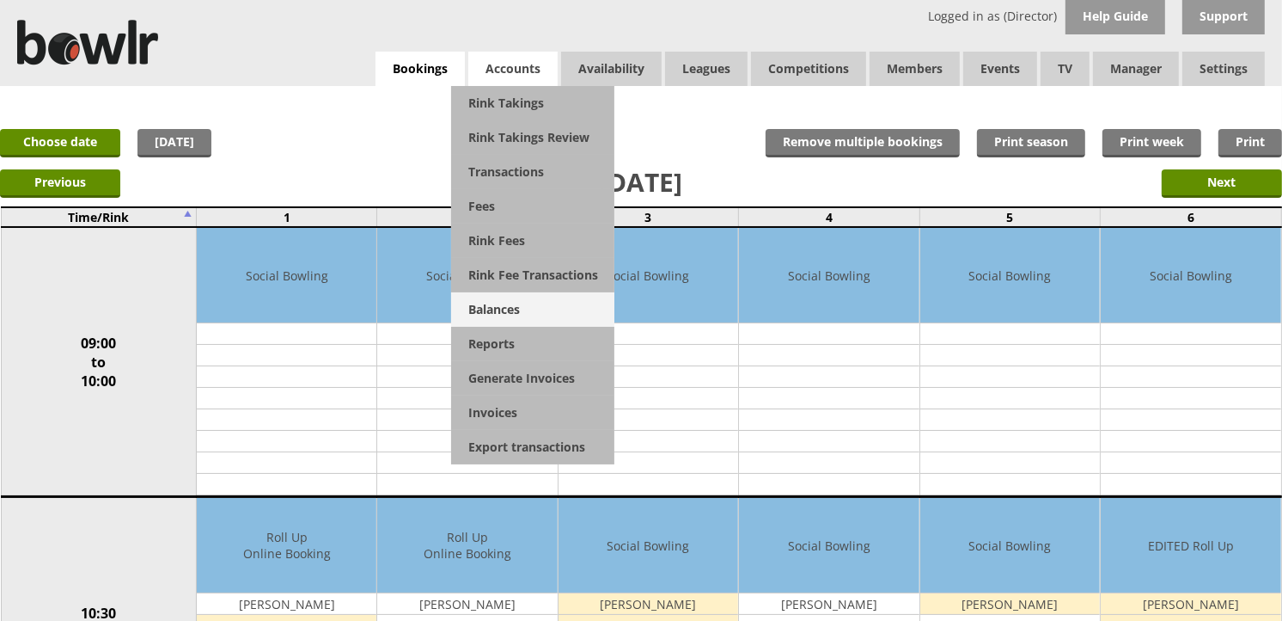
click at [514, 312] on link "Balances" at bounding box center [532, 309] width 163 height 34
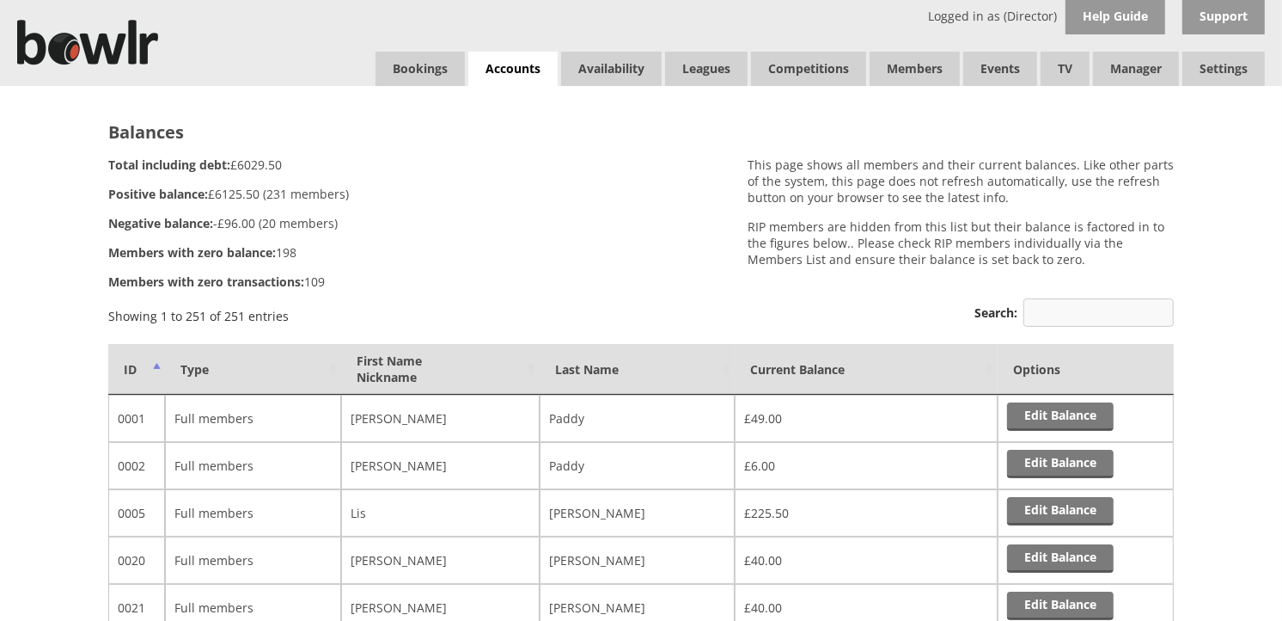
click at [1054, 304] on input "Search:" at bounding box center [1099, 312] width 150 height 28
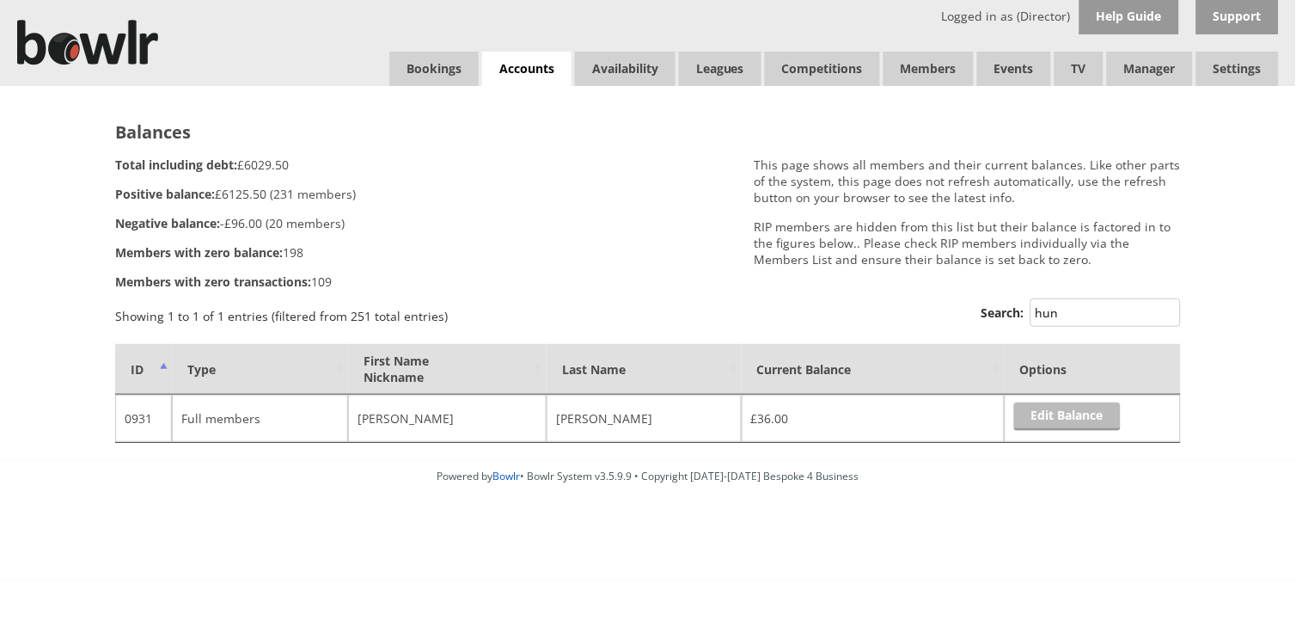
type input "hun"
click at [1058, 419] on link "Edit Balance" at bounding box center [1067, 416] width 107 height 28
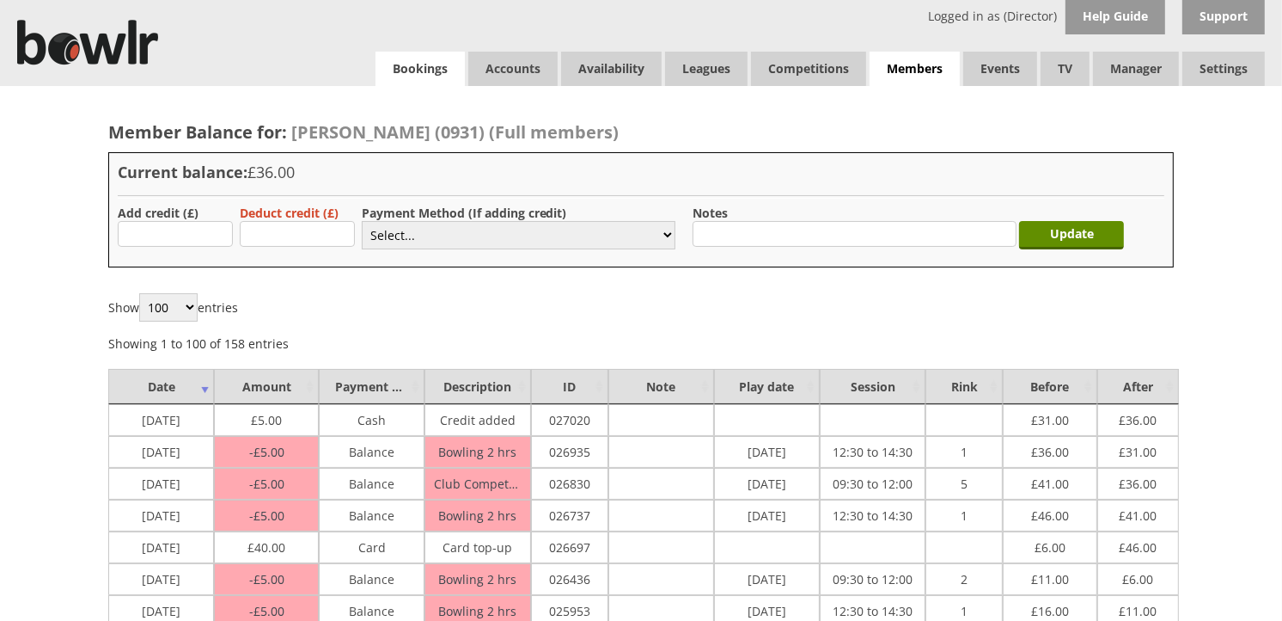
click at [409, 60] on link "Bookings" at bounding box center [420, 69] width 89 height 34
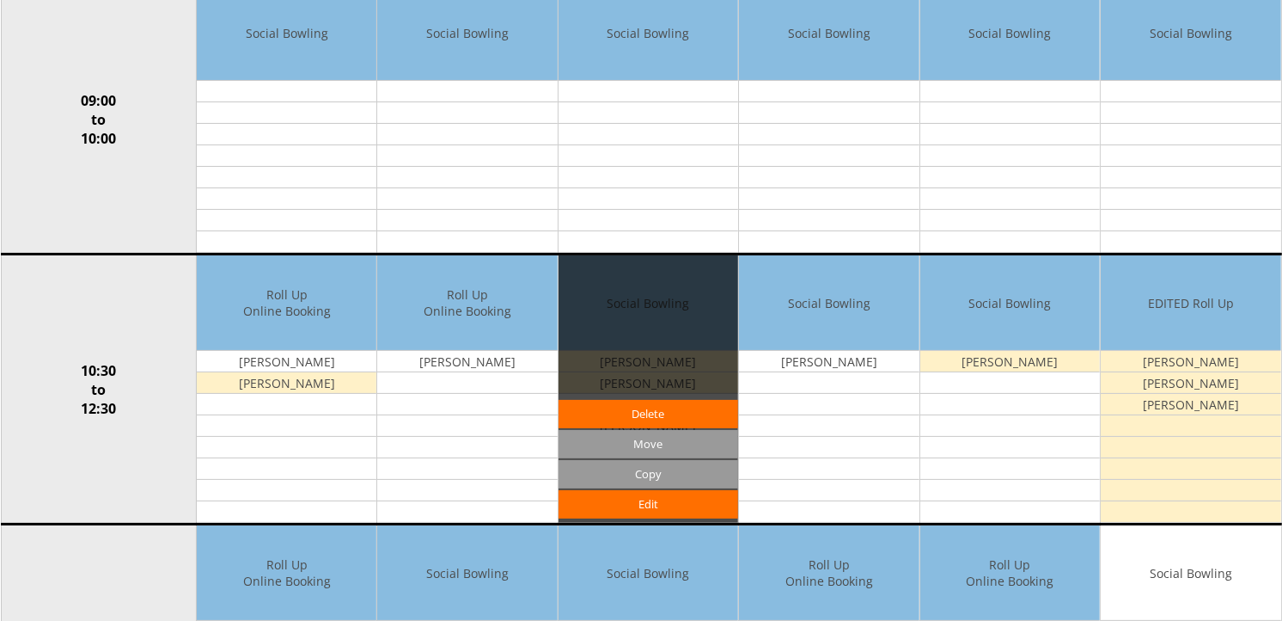
scroll to position [286, 0]
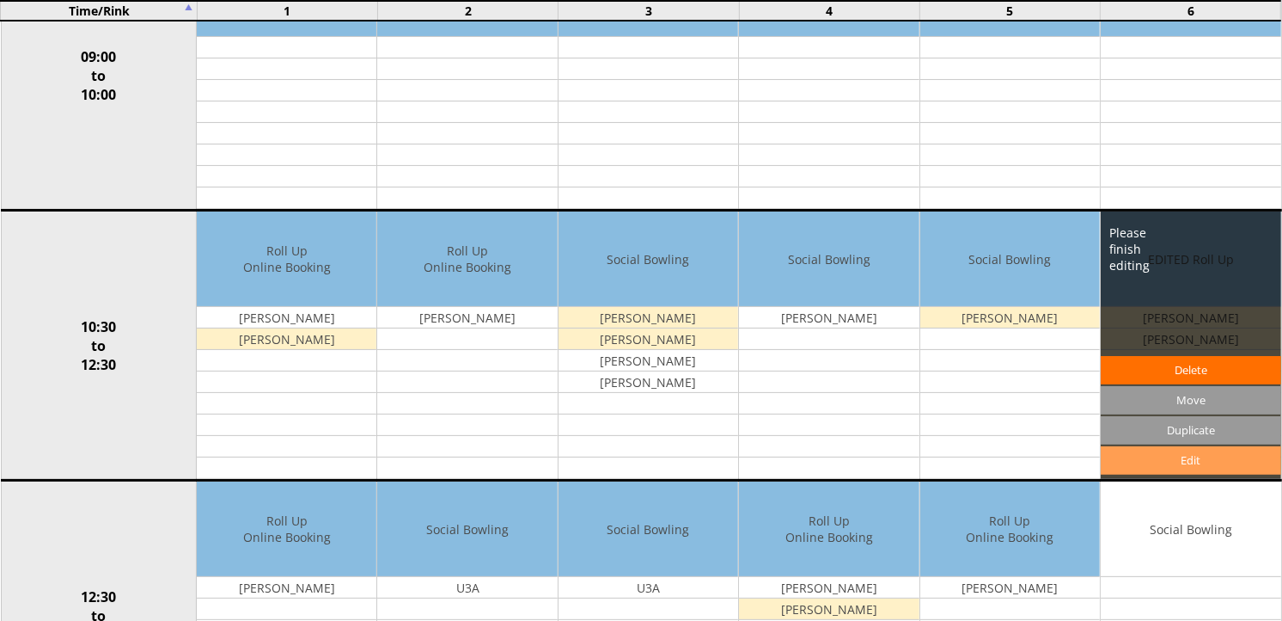
click at [1183, 453] on link "Edit" at bounding box center [1191, 460] width 180 height 28
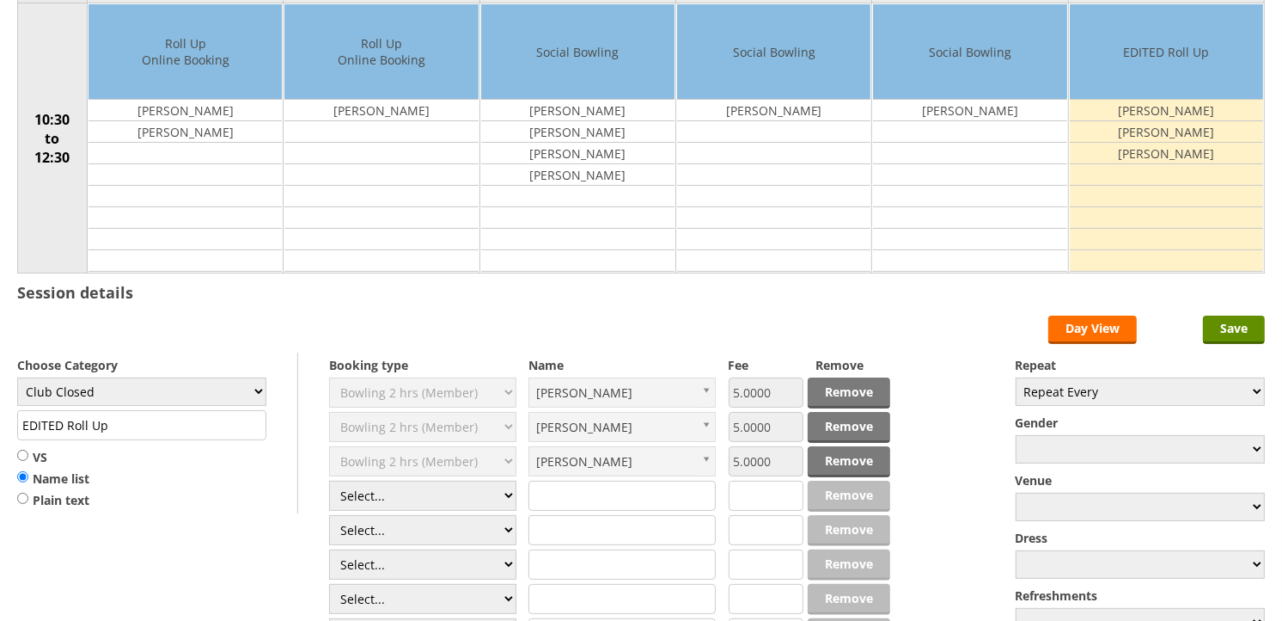
scroll to position [286, 0]
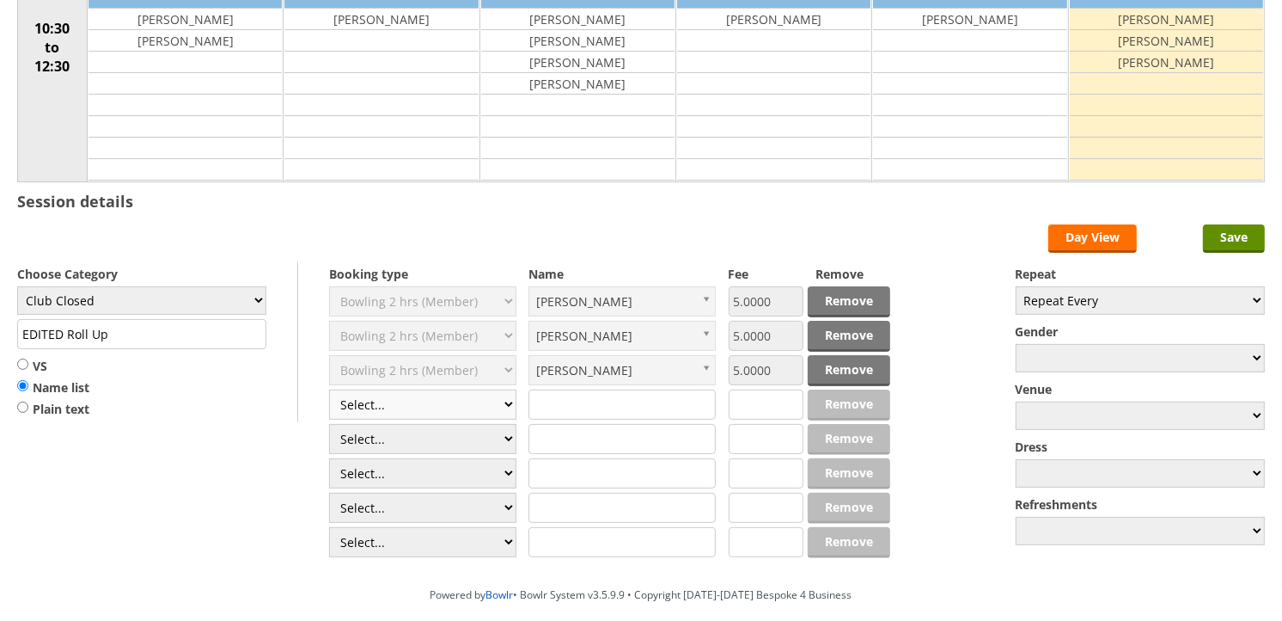
click at [511, 406] on select "Select... Club Competition (Member) Club Competition (Visitor) National (Member…" at bounding box center [422, 404] width 187 height 30
select select "1_50"
click at [329, 390] on select "Select... Club Competition (Member) Club Competition (Visitor) National (Member…" at bounding box center [422, 404] width 187 height 30
type input "Club Closed"
type input "5.0000"
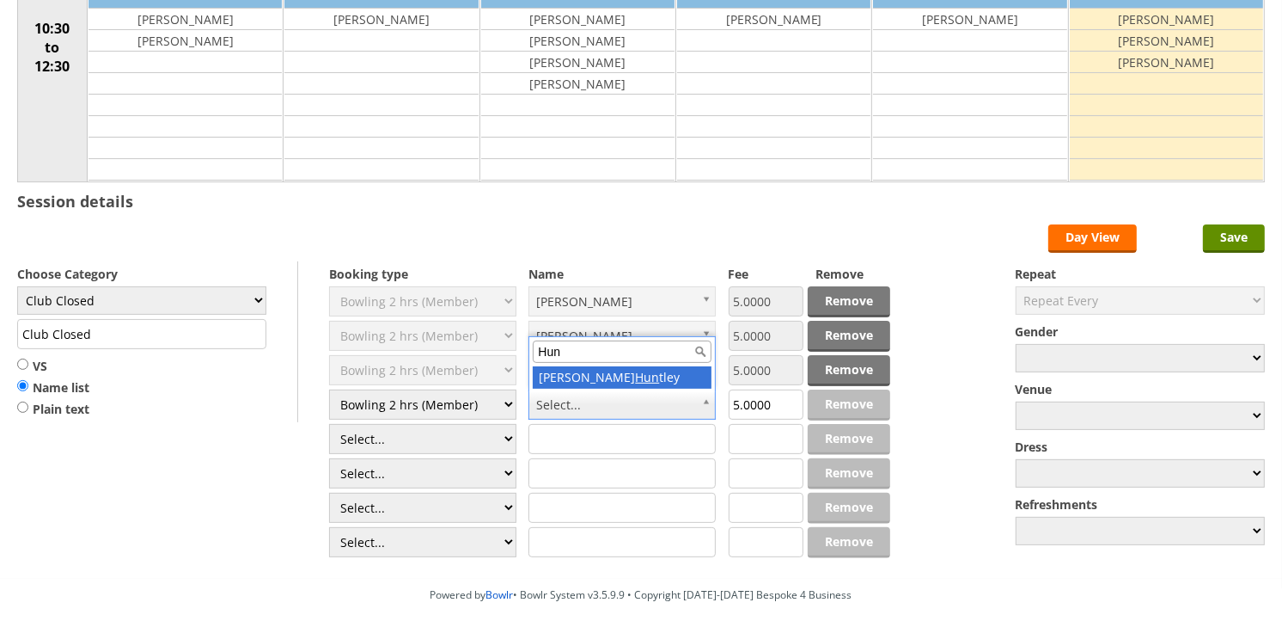
type input "Hun"
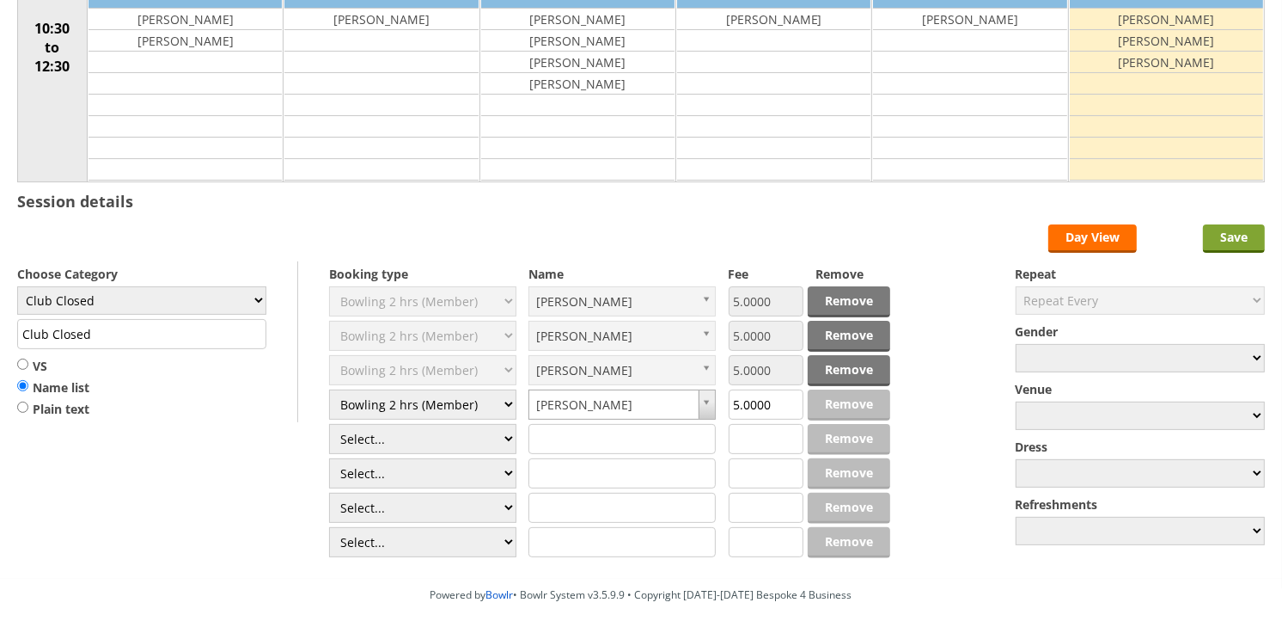
click at [1235, 236] on input "Save" at bounding box center [1234, 238] width 62 height 28
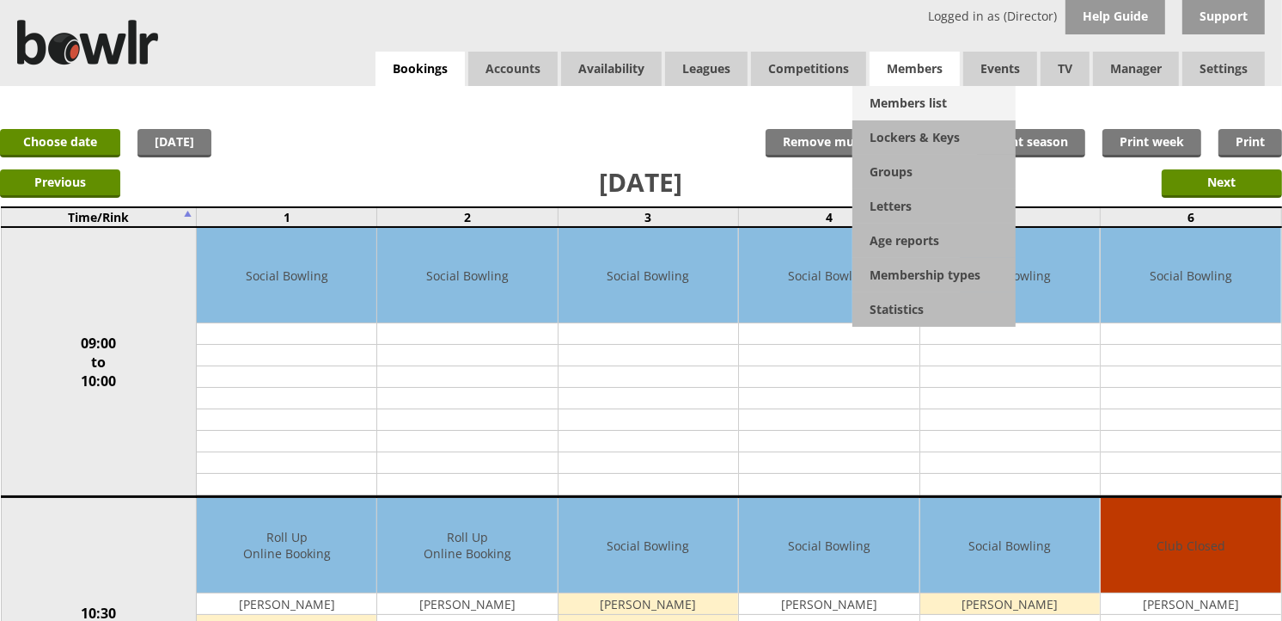
click at [918, 90] on link "Members list" at bounding box center [934, 103] width 163 height 34
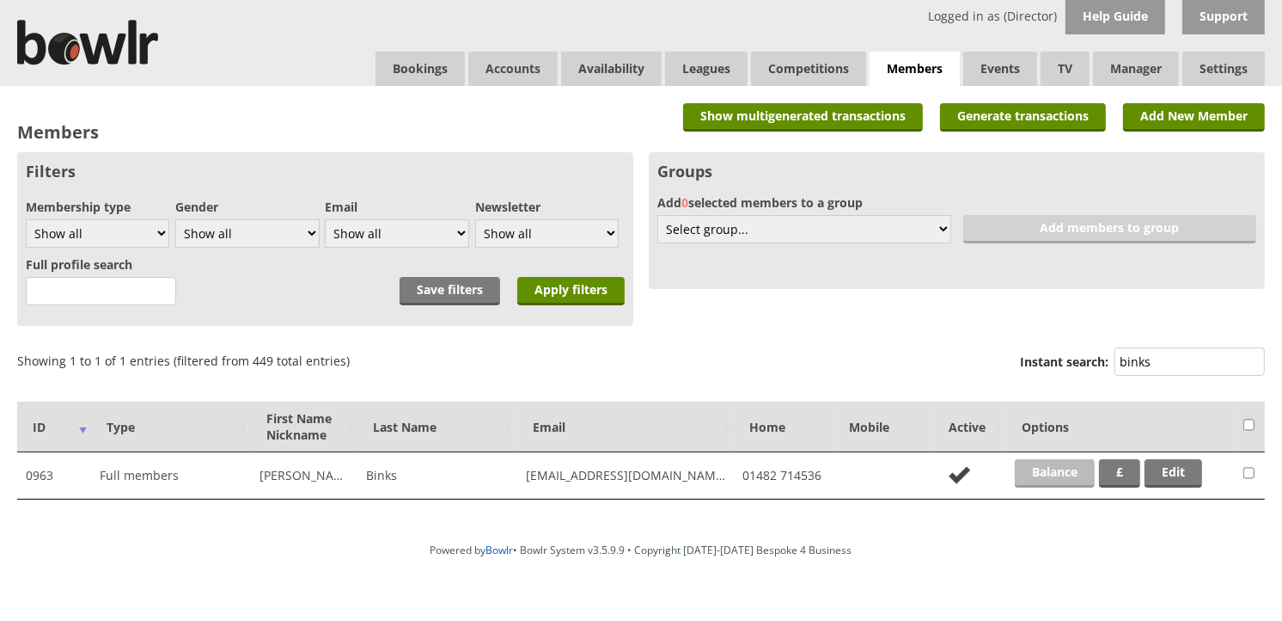
type input "binks"
click at [1064, 469] on link "Balance" at bounding box center [1055, 473] width 80 height 28
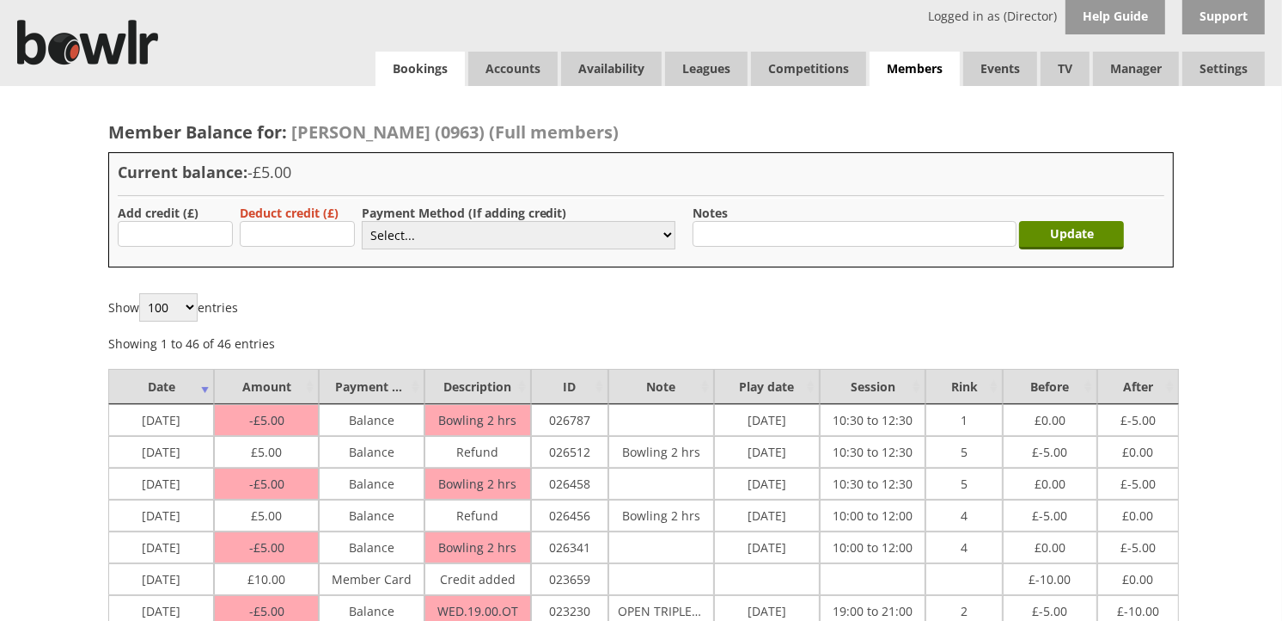
click at [442, 73] on link "Bookings" at bounding box center [420, 69] width 89 height 34
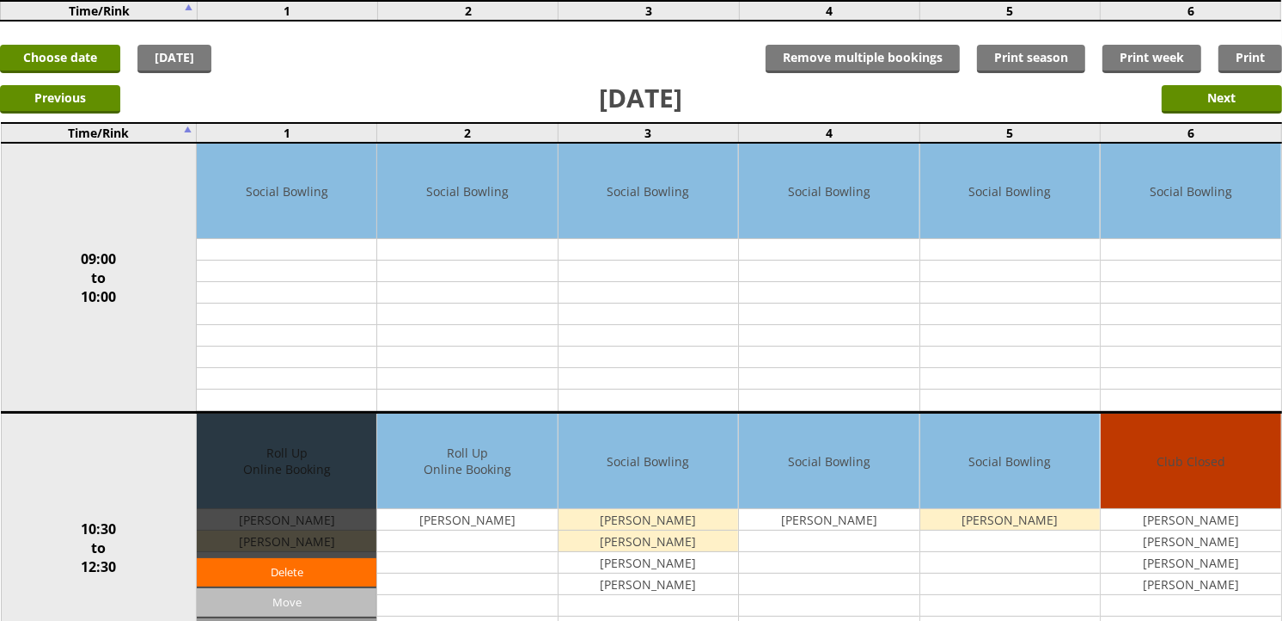
scroll to position [286, 0]
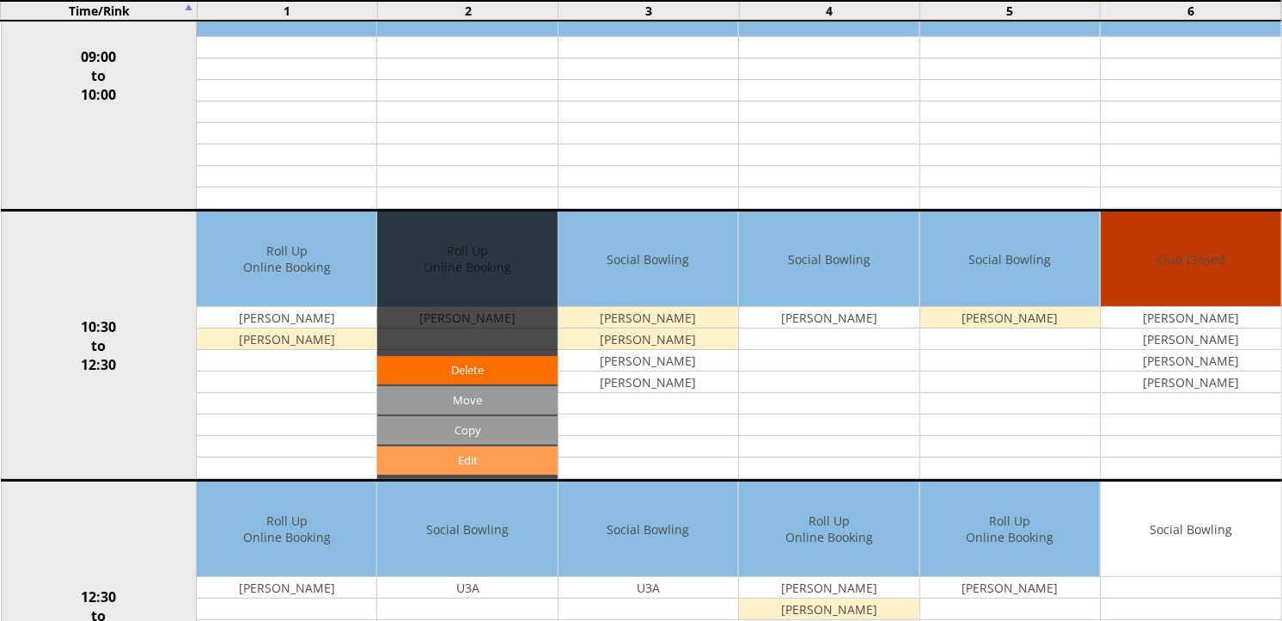
click at [447, 456] on link "Edit" at bounding box center [467, 460] width 180 height 28
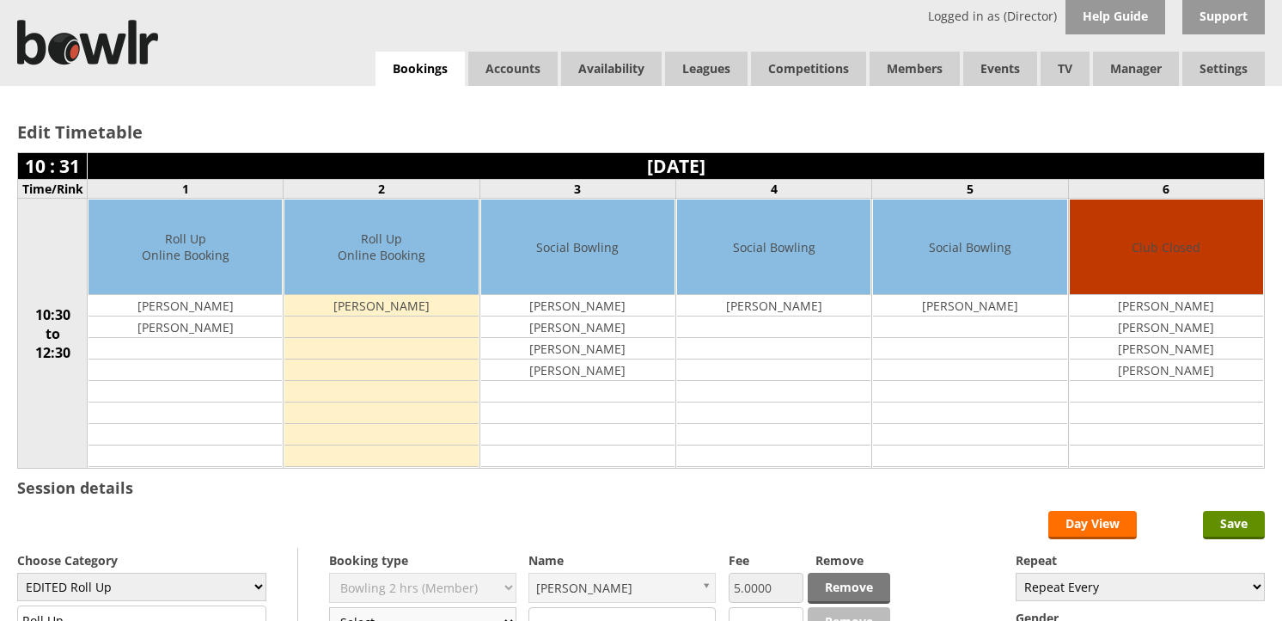
click at [449, 607] on select "Select... Club Competition (Member) Club Competition (Visitor) National (Member…" at bounding box center [422, 622] width 187 height 30
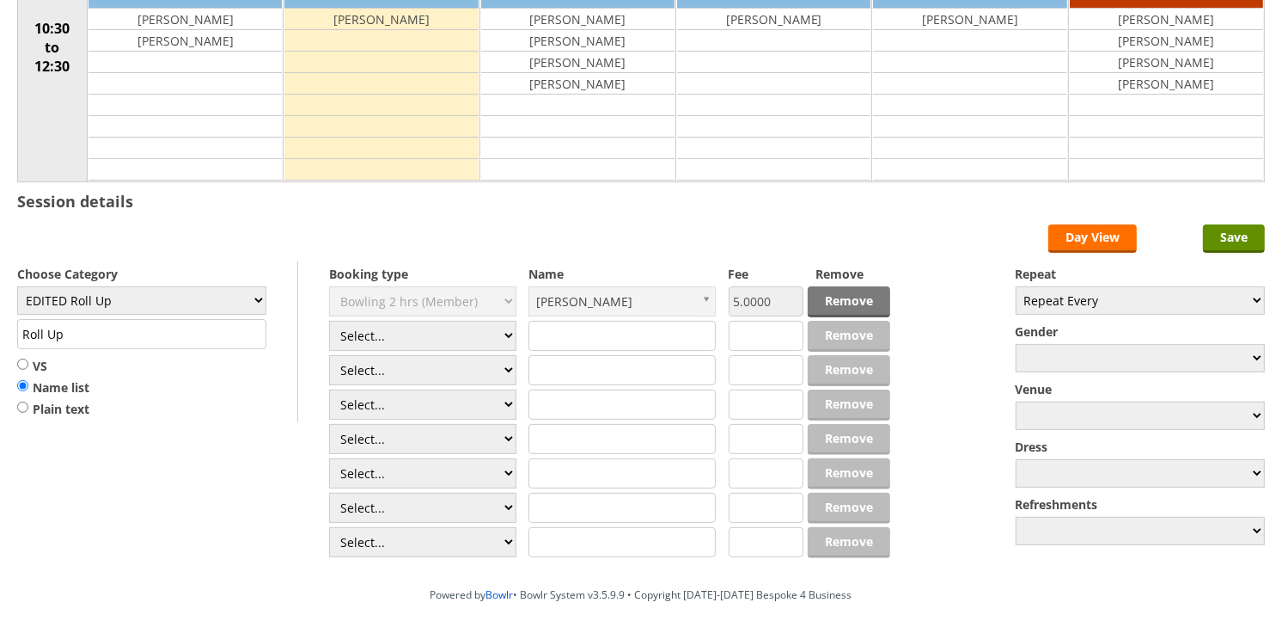
select select "1_50"
click at [329, 321] on select "Select... Club Competition (Member) Club Competition (Visitor) National (Member…" at bounding box center [422, 336] width 187 height 30
type input "EDITED Roll Up"
type input "5.0000"
click at [434, 367] on select "Select... Club Competition (Member) Club Competition (Visitor) National (Member…" at bounding box center [422, 370] width 187 height 30
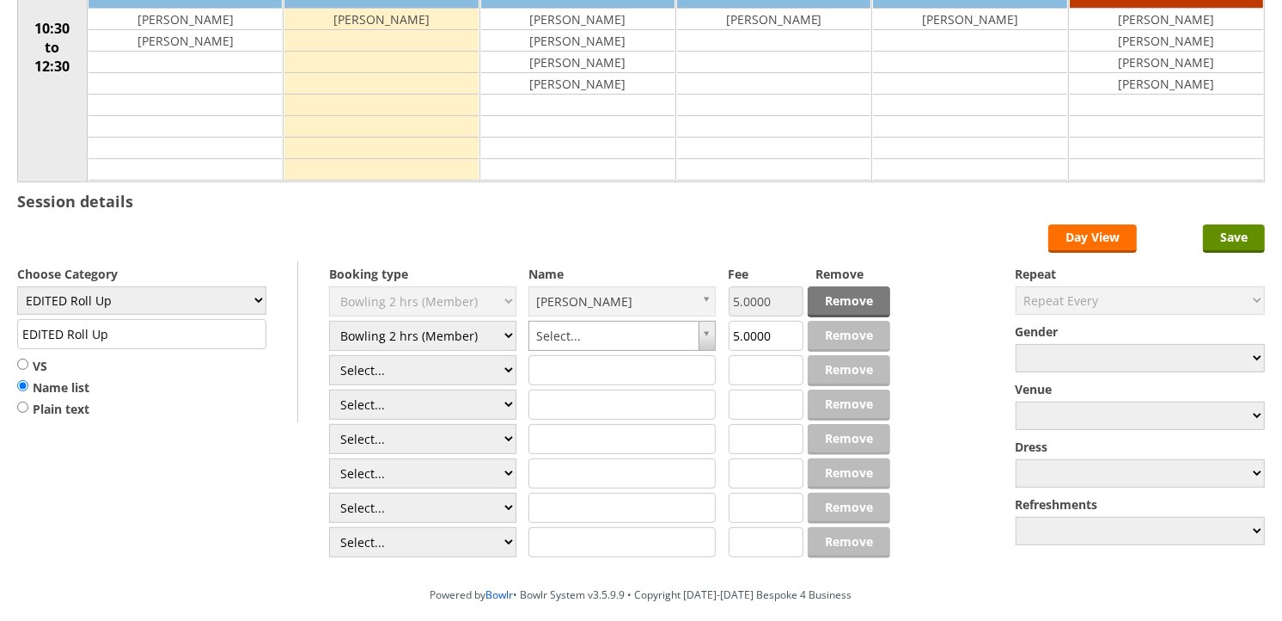
select select "1_50"
click at [329, 356] on select "Select... Club Competition (Member) Club Competition (Visitor) National (Member…" at bounding box center [422, 370] width 187 height 30
type input "5.0000"
click at [445, 398] on select "Select... Club Competition (Member) Club Competition (Visitor) National (Member…" at bounding box center [422, 404] width 187 height 30
select select "1_50"
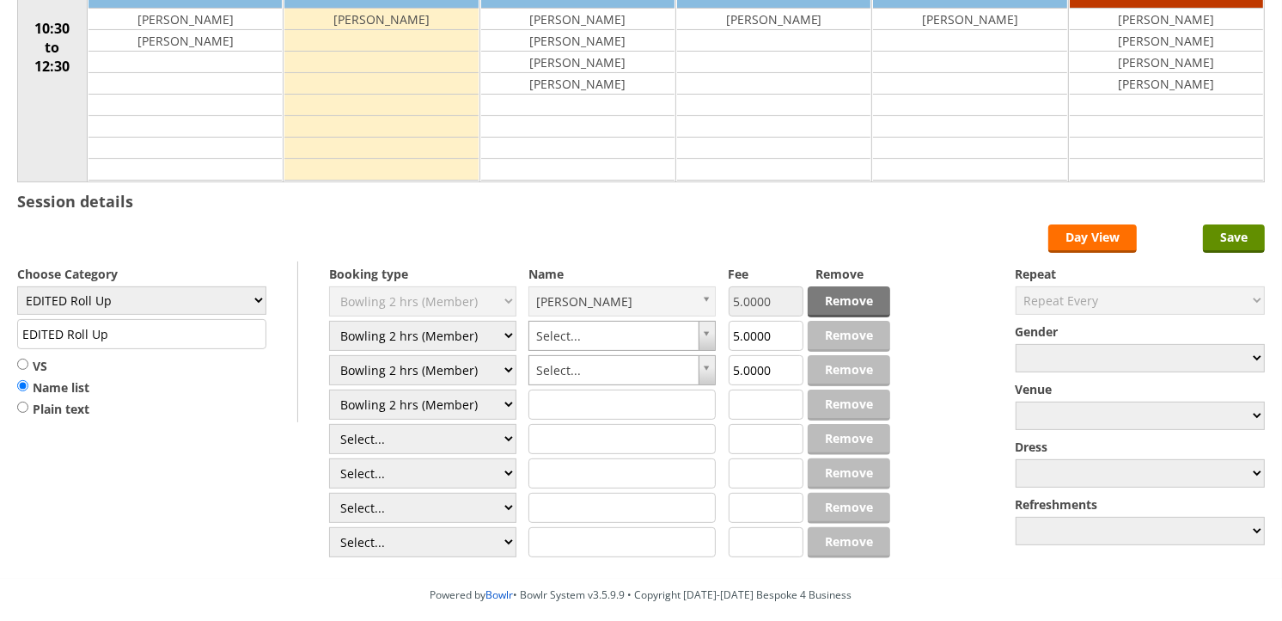
click at [329, 390] on select "Select... Club Competition (Member) Club Competition (Visitor) National (Member…" at bounding box center [422, 404] width 187 height 30
type input "5.0000"
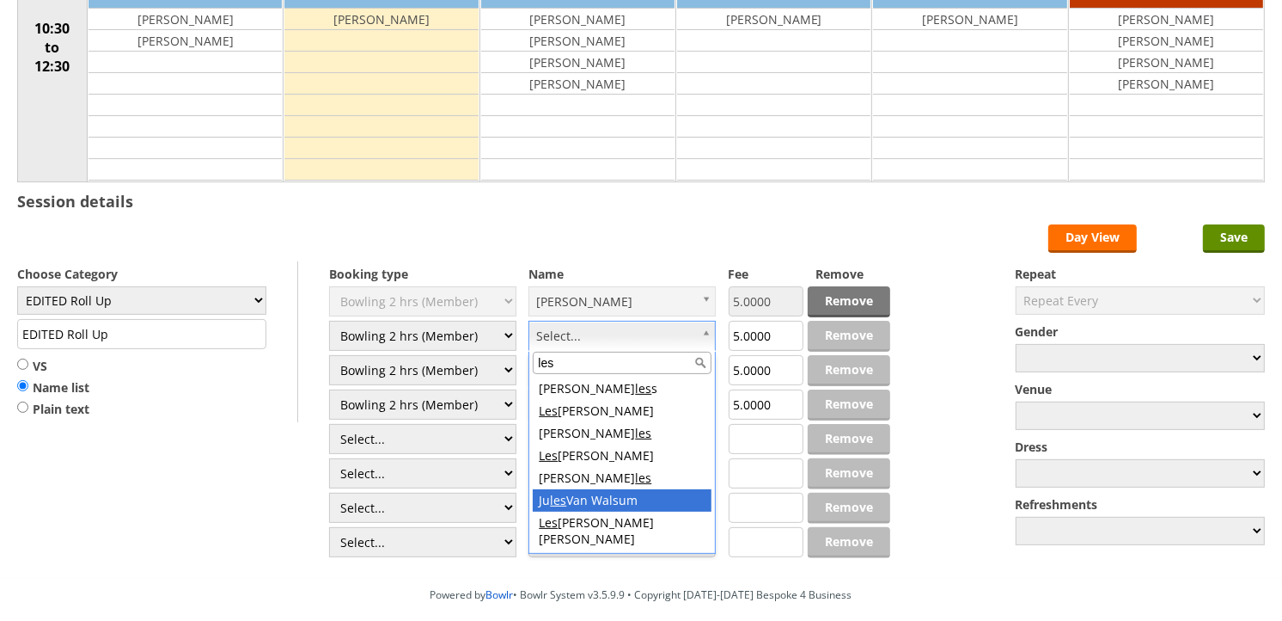
type input "les"
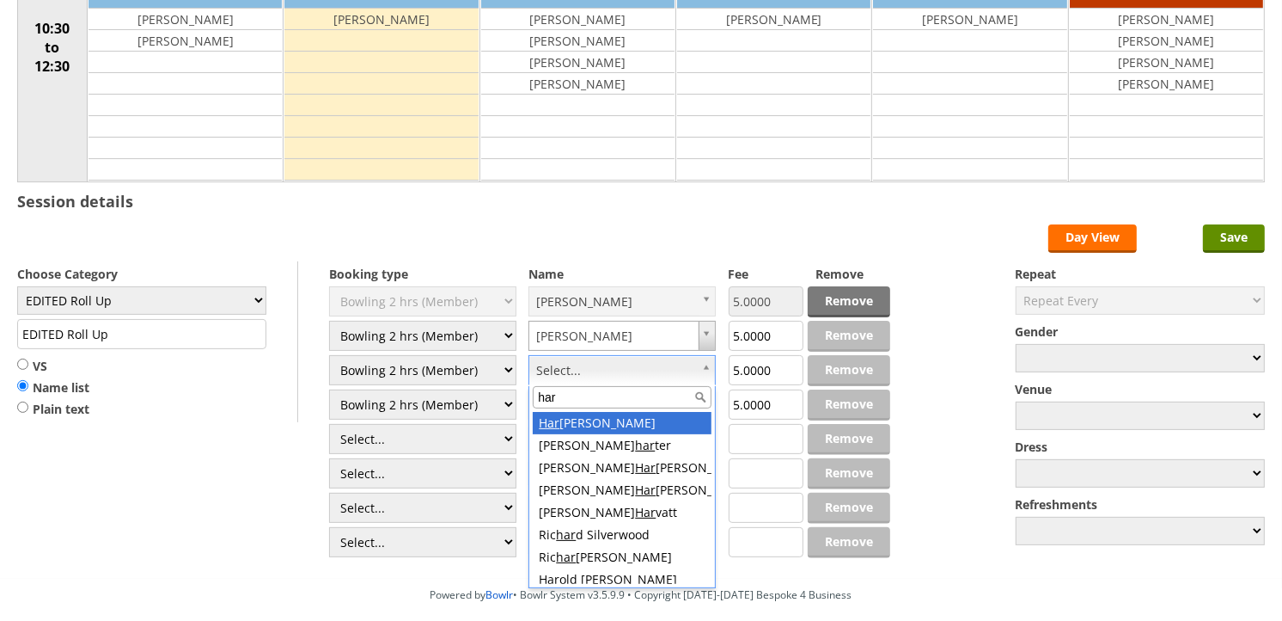
type input "harr"
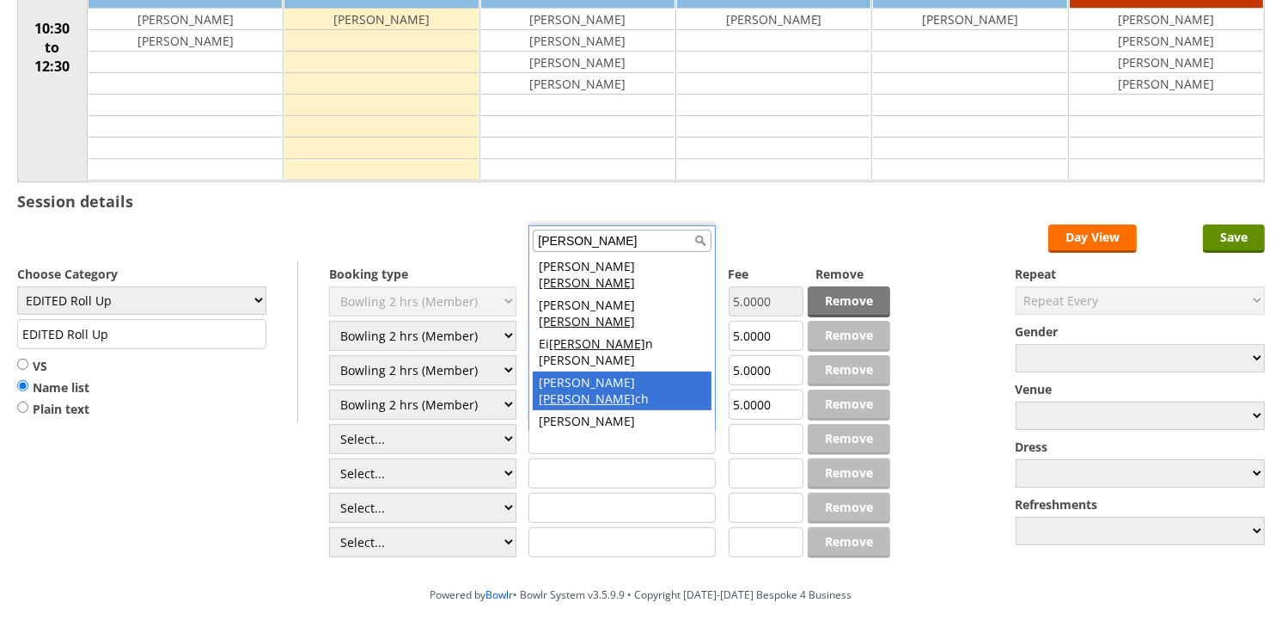
type input "lee"
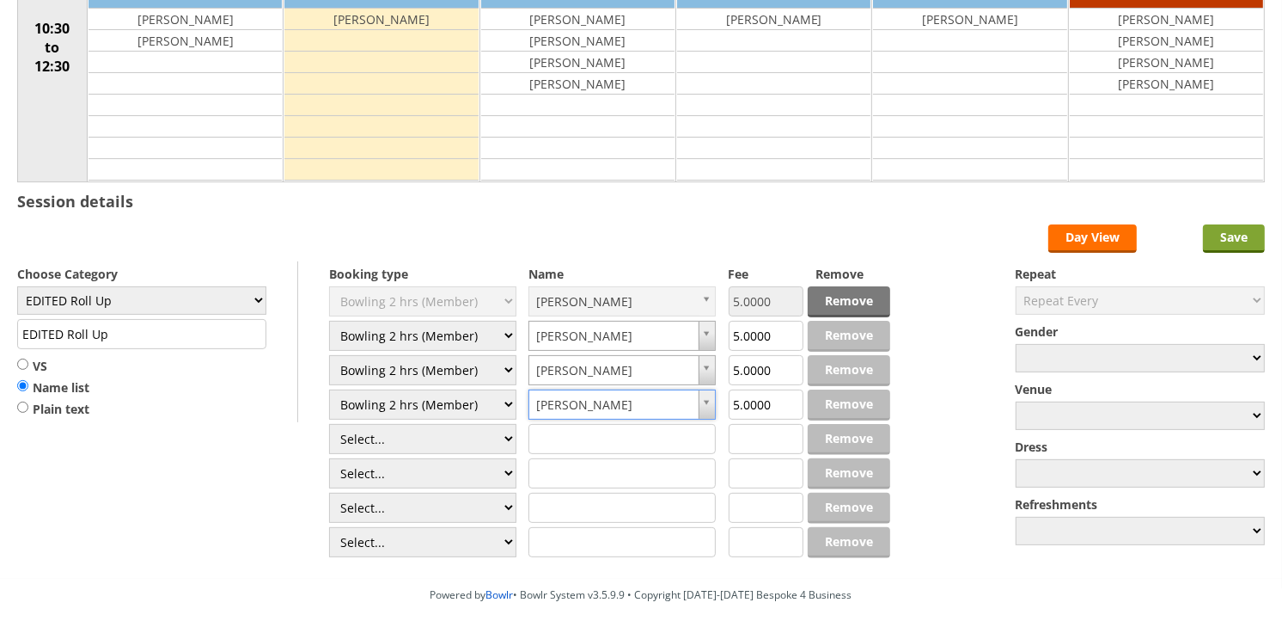
click at [1241, 246] on input "Save" at bounding box center [1234, 238] width 62 height 28
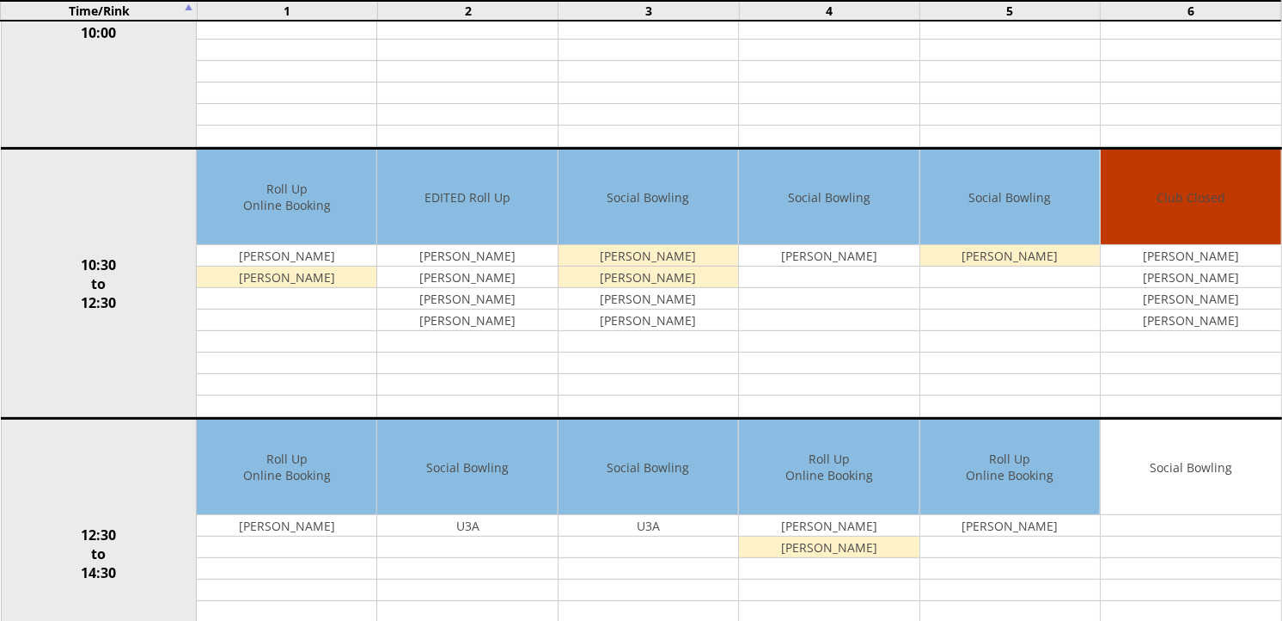
scroll to position [382, 0]
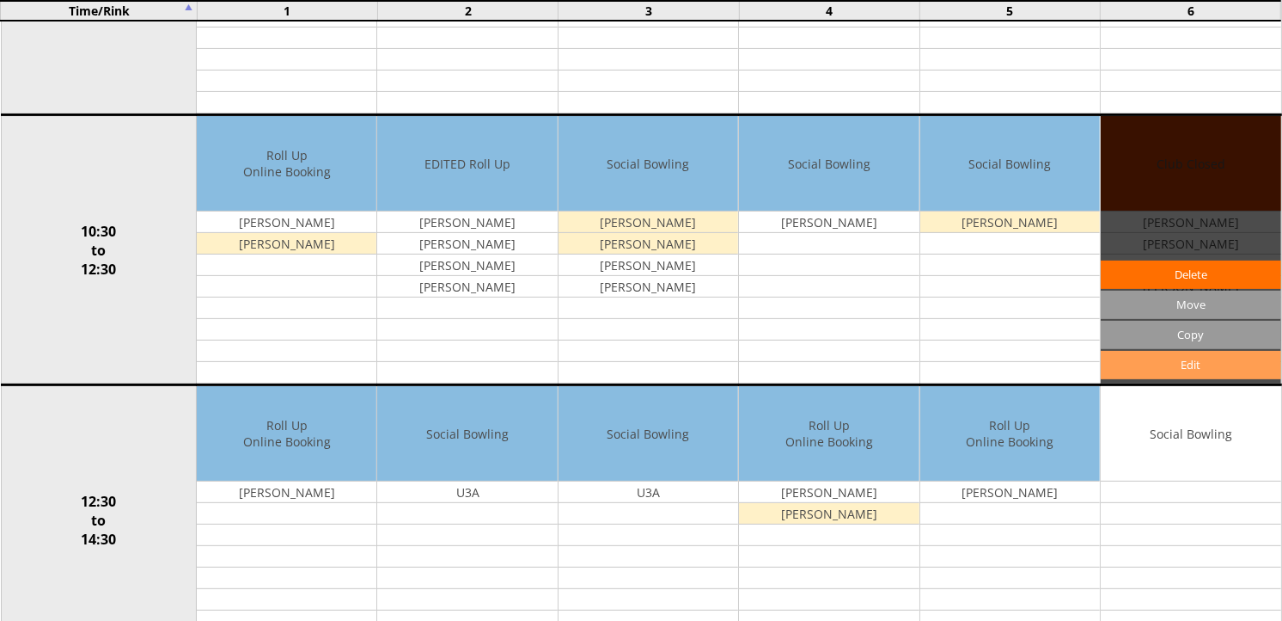
click at [1184, 370] on link "Edit" at bounding box center [1191, 365] width 180 height 28
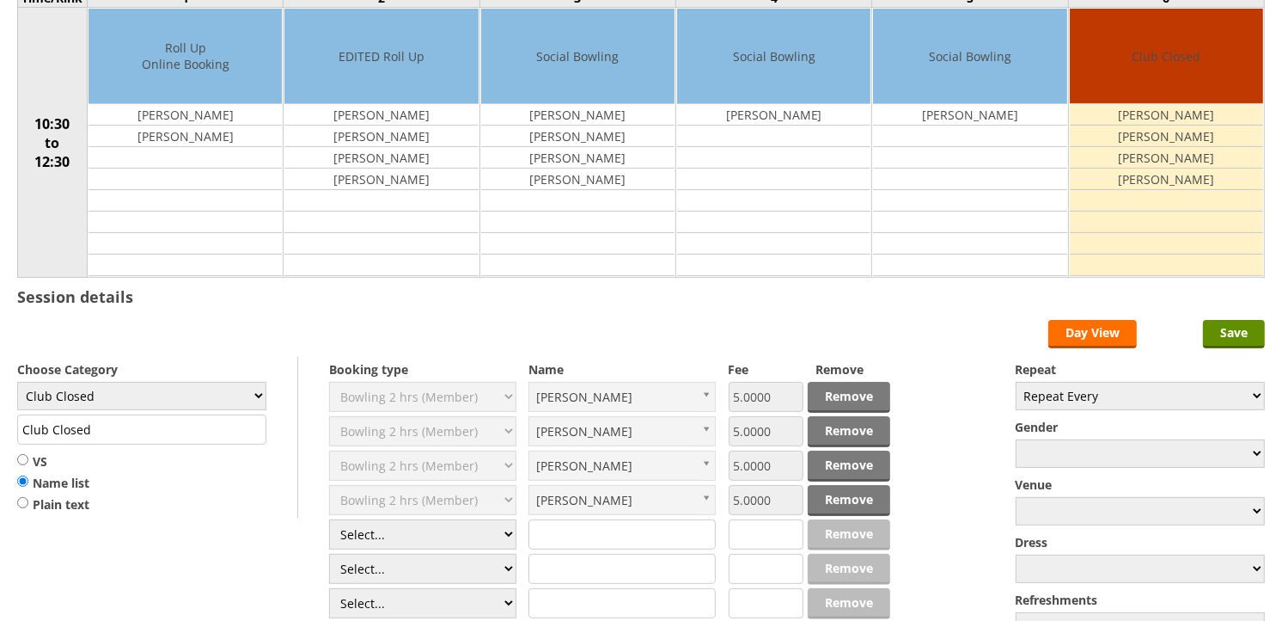
scroll to position [191, 0]
click at [199, 401] on select "Club Closed Singles League Triples League Pairs League Friendly Social Bowling …" at bounding box center [141, 396] width 249 height 28
select select "119"
click at [17, 383] on select "Club Closed Singles League Triples League Pairs League Friendly Social Bowling …" at bounding box center [141, 396] width 249 height 28
type input "Social Bowling"
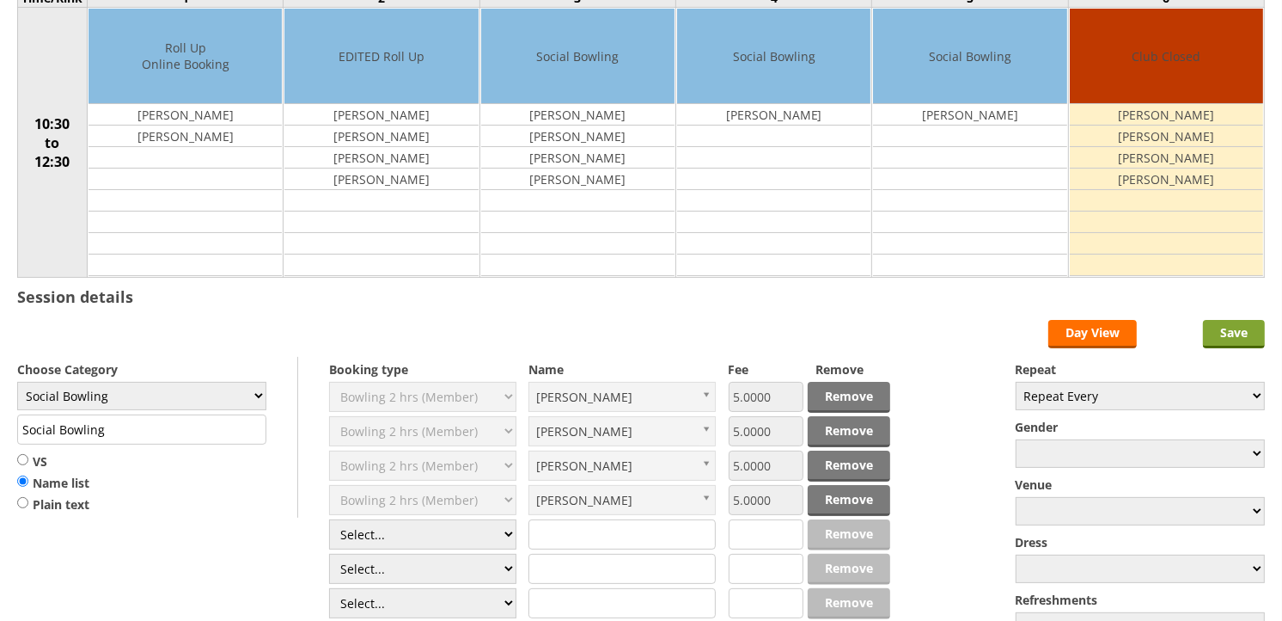
click at [1256, 341] on input "Save" at bounding box center [1234, 334] width 62 height 28
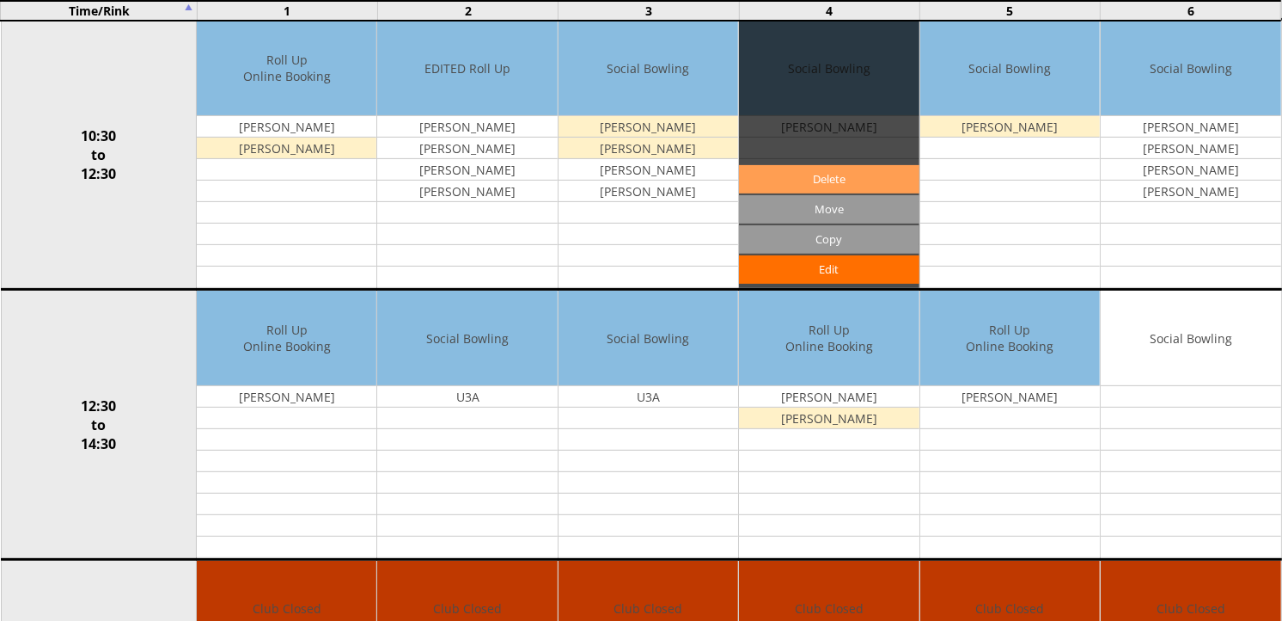
scroll to position [477, 0]
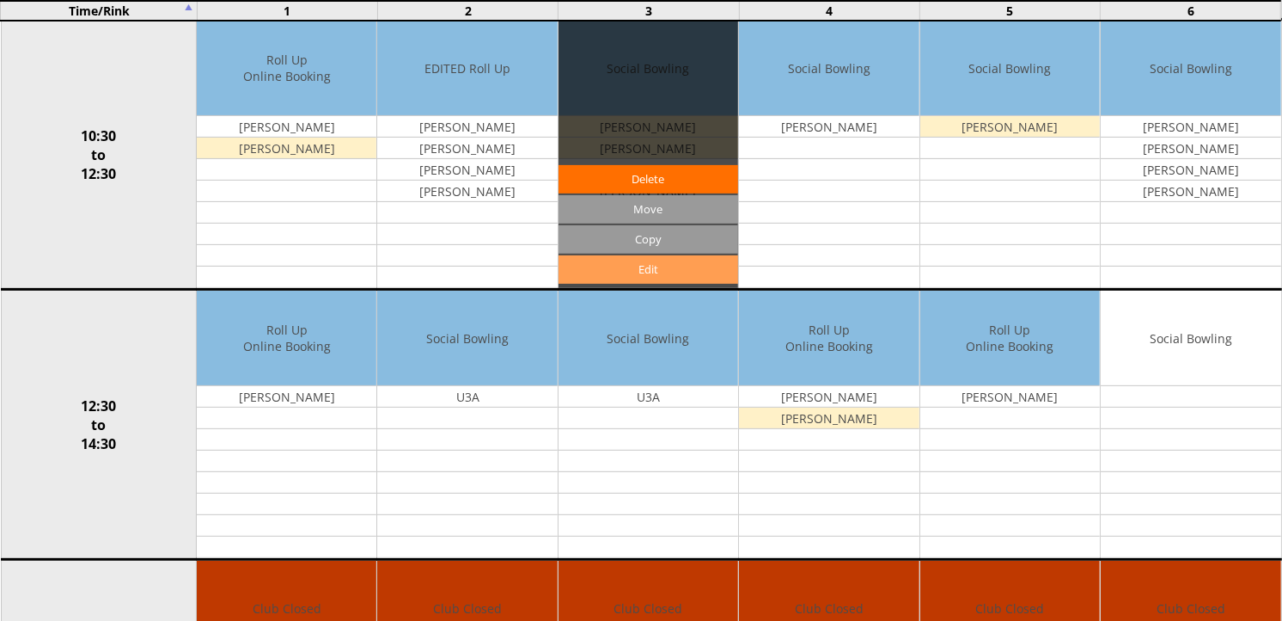
click at [634, 273] on link "Edit" at bounding box center [649, 269] width 180 height 28
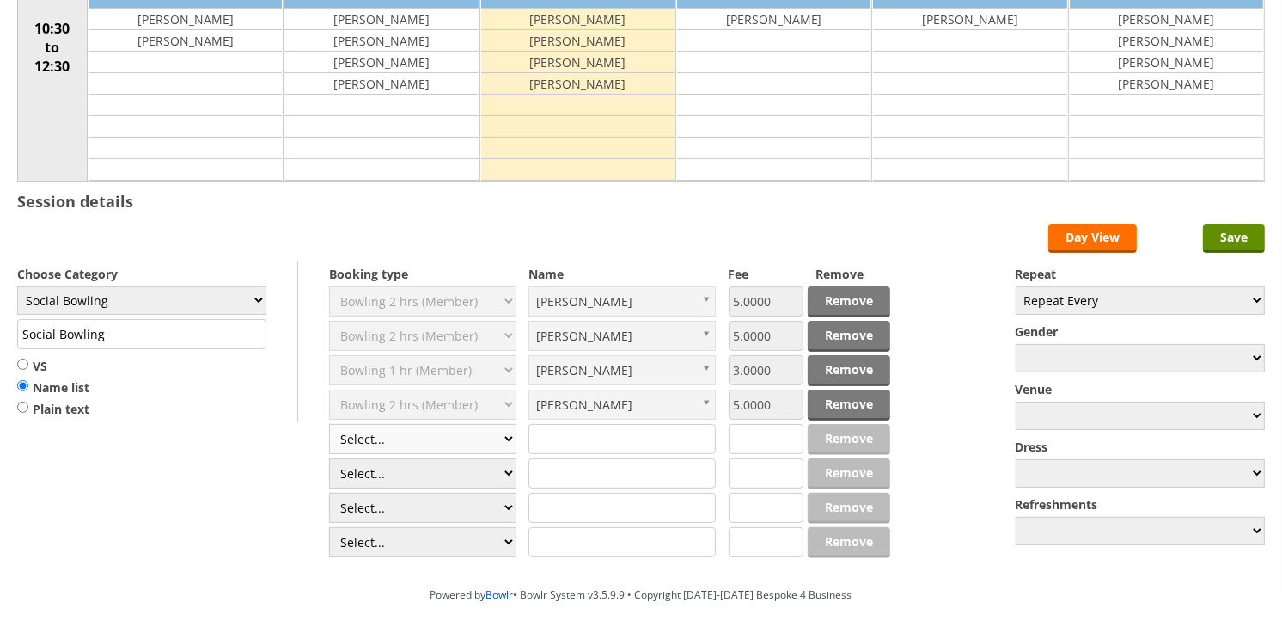
scroll to position [286, 0]
click at [494, 433] on select "Select... Club Competition (Member) Club Competition (Visitor) National (Member…" at bounding box center [422, 439] width 187 height 30
select select "1_50"
click at [329, 425] on select "Select... Club Competition (Member) Club Competition (Visitor) National (Member…" at bounding box center [422, 439] width 187 height 30
type input "5.0000"
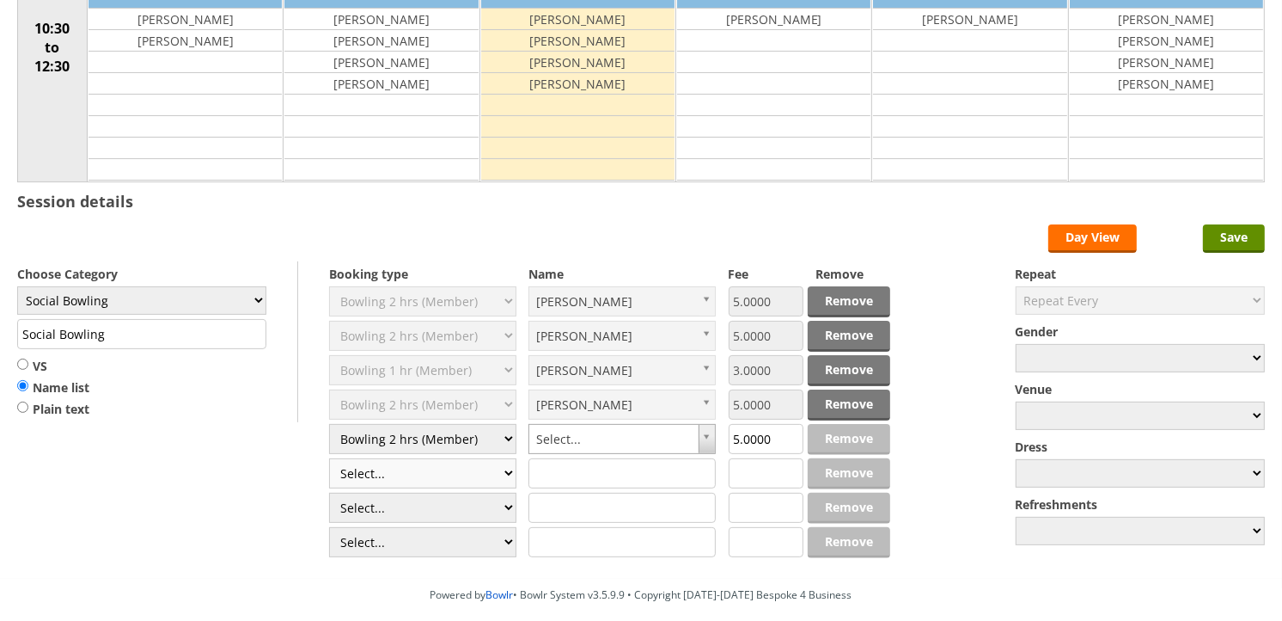
click at [496, 475] on select "Select... Club Competition (Member) Club Competition (Visitor) National (Member…" at bounding box center [422, 473] width 187 height 30
select select "1_50"
click at [329, 459] on select "Select... Club Competition (Member) Club Competition (Visitor) National (Member…" at bounding box center [422, 473] width 187 height 30
type input "5.0000"
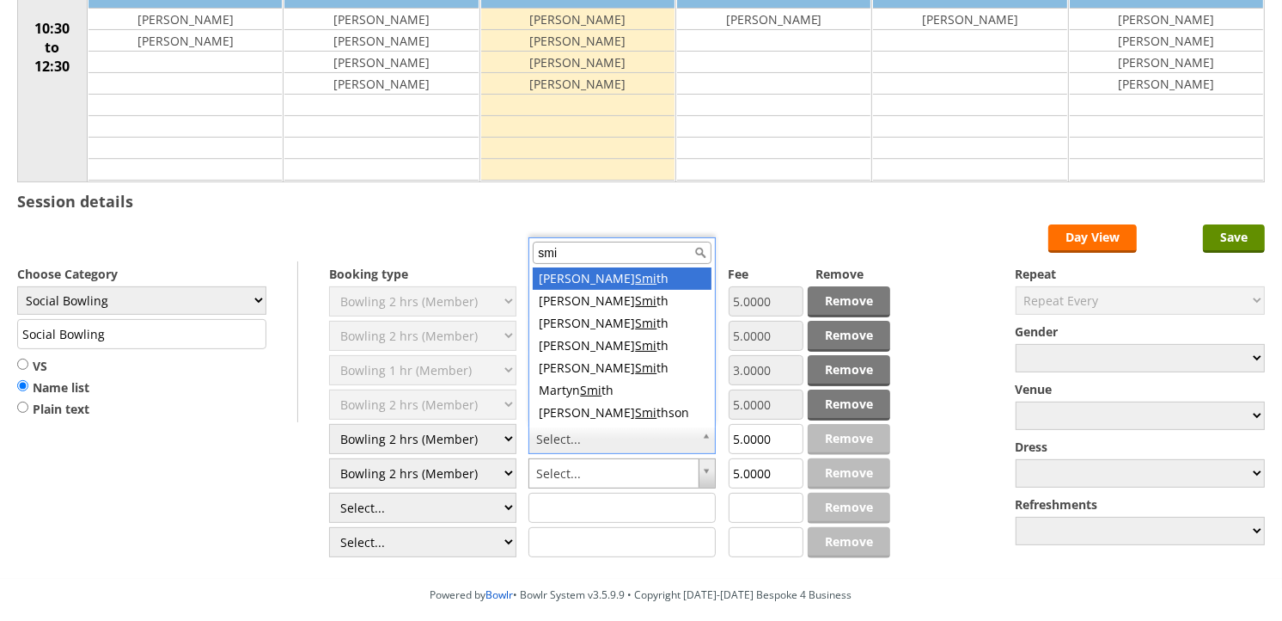
type input "smit"
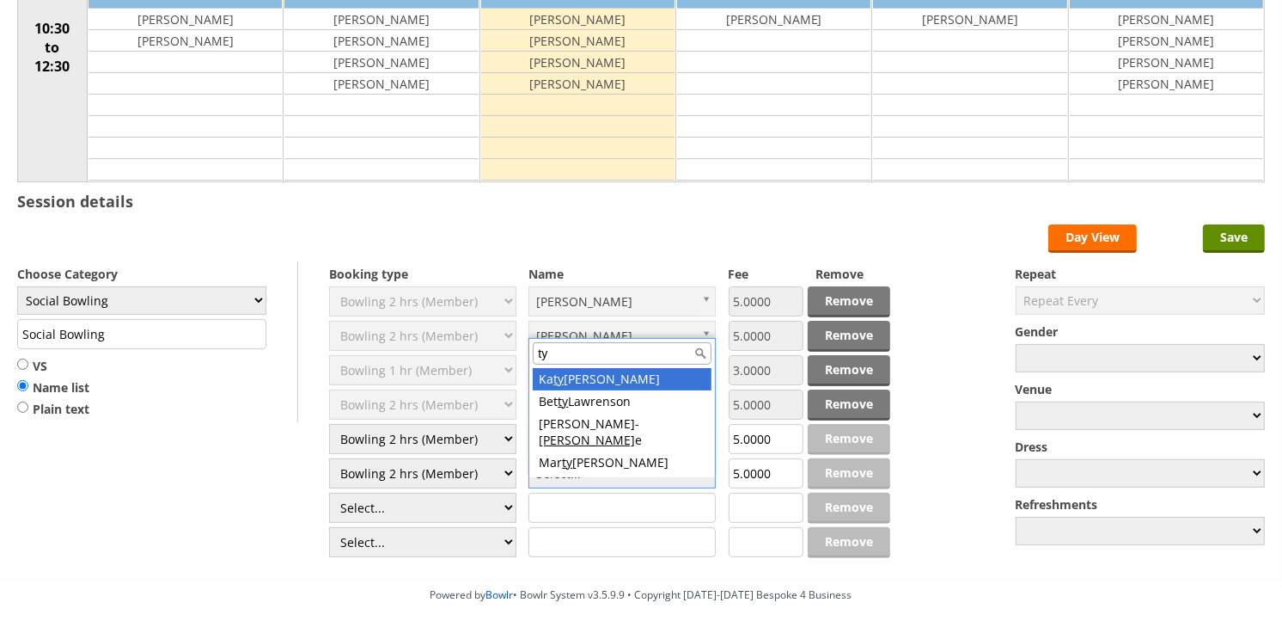
type input "tye"
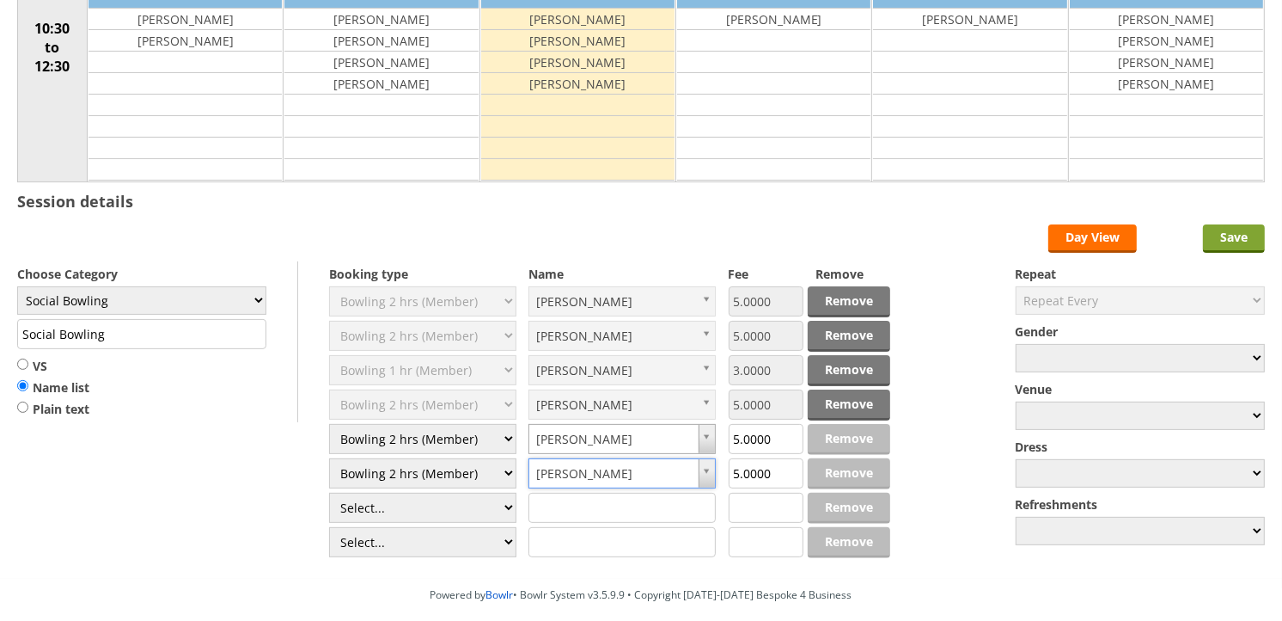
click at [1227, 241] on input "Save" at bounding box center [1234, 238] width 62 height 28
